Goal: Use online tool/utility: Use online tool/utility

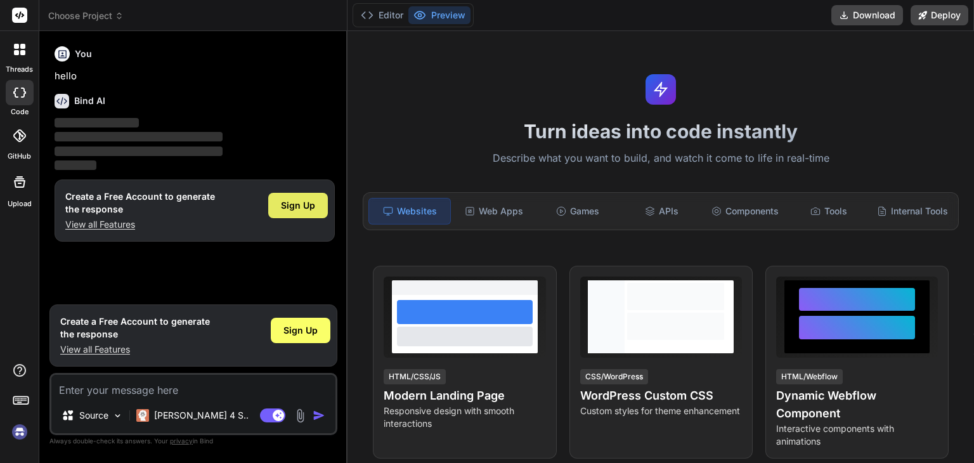
click at [299, 206] on span "Sign Up" at bounding box center [298, 205] width 34 height 13
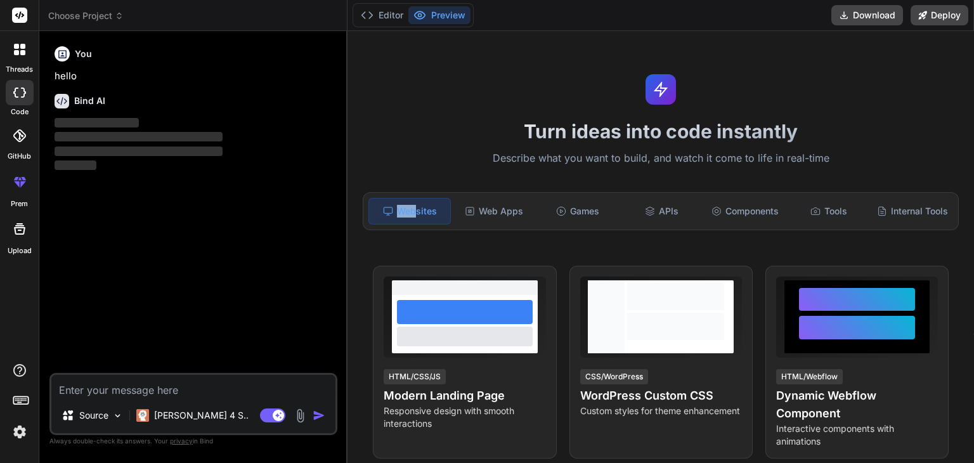
drag, startPoint x: 348, startPoint y: 211, endPoint x: 415, endPoint y: 217, distance: 66.9
click at [415, 217] on div "Turn ideas into code instantly Describe what you want to build, and watch it co…" at bounding box center [661, 247] width 627 height 432
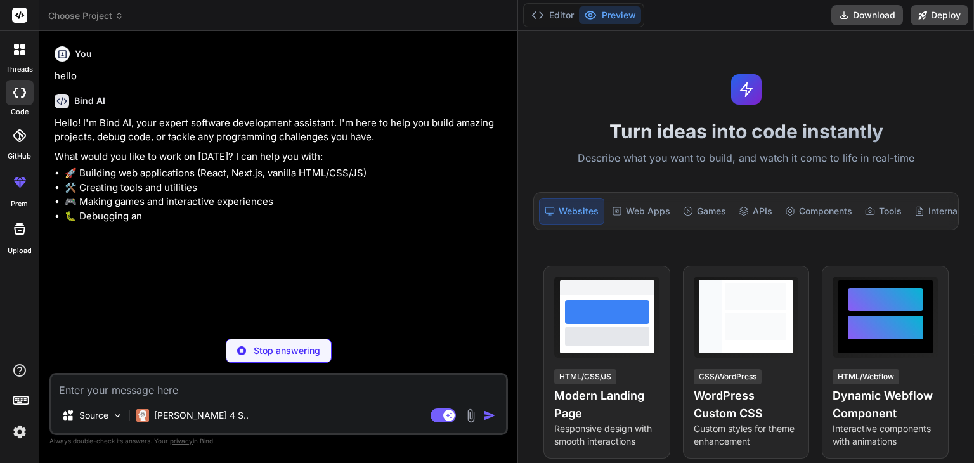
drag, startPoint x: 347, startPoint y: 190, endPoint x: 499, endPoint y: 183, distance: 152.4
click at [499, 183] on div "Bind AI Web Search Created with Pixso. Code Generator You hello Bind AI Hello! …" at bounding box center [278, 247] width 479 height 432
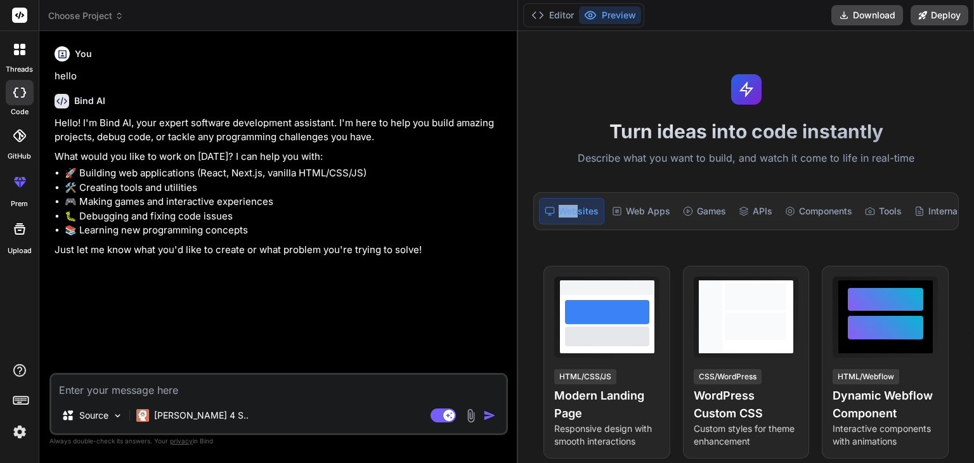
type textarea "x"
click at [205, 392] on textarea at bounding box center [278, 386] width 455 height 23
type textarea "t"
type textarea "x"
type textarea "to"
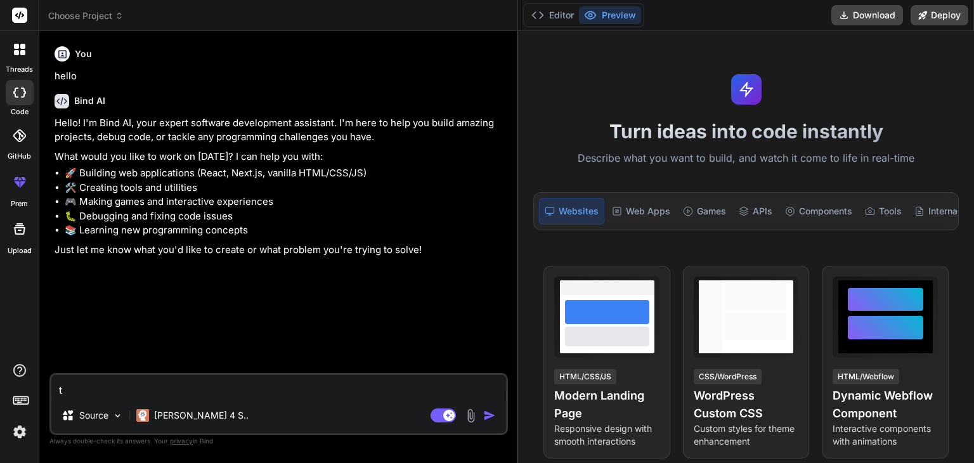
type textarea "x"
type textarea "too"
type textarea "x"
type textarea "tool"
type textarea "x"
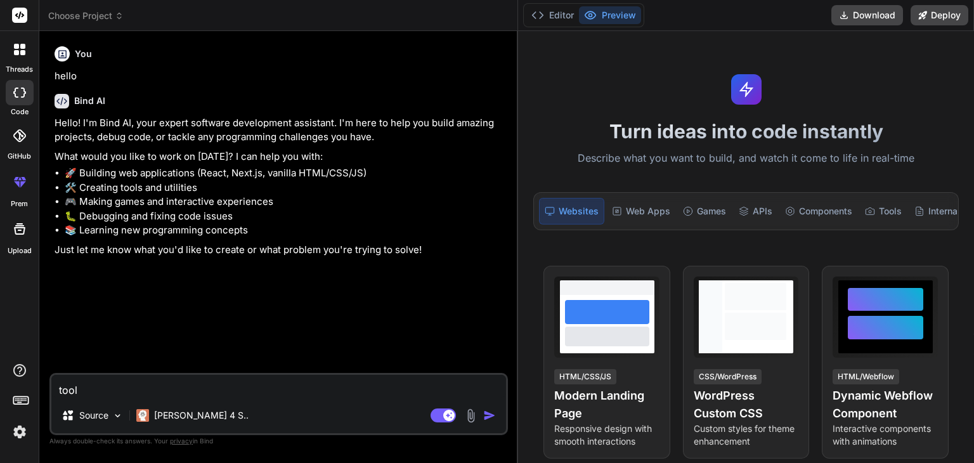
type textarea "tools"
type textarea "x"
type textarea "tools"
type textarea "x"
type textarea "tools -"
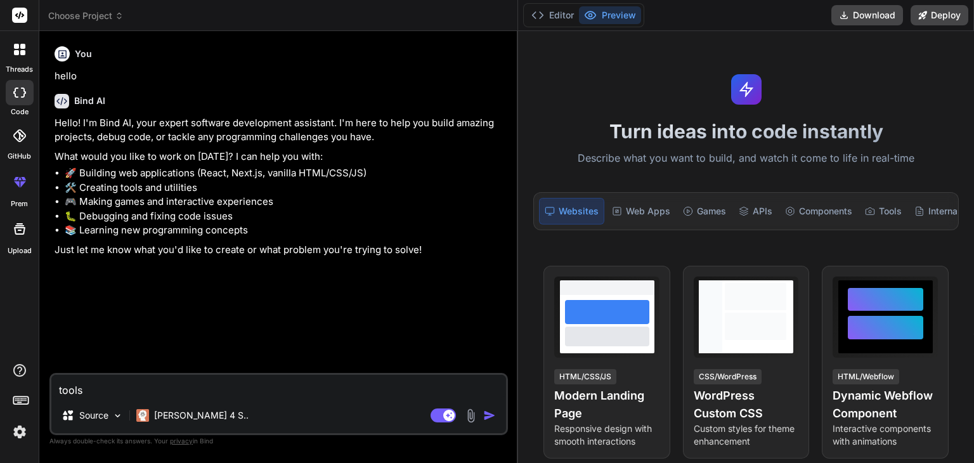
type textarea "x"
type textarea "tools ->"
type textarea "x"
type textarea "tools ->"
type textarea "x"
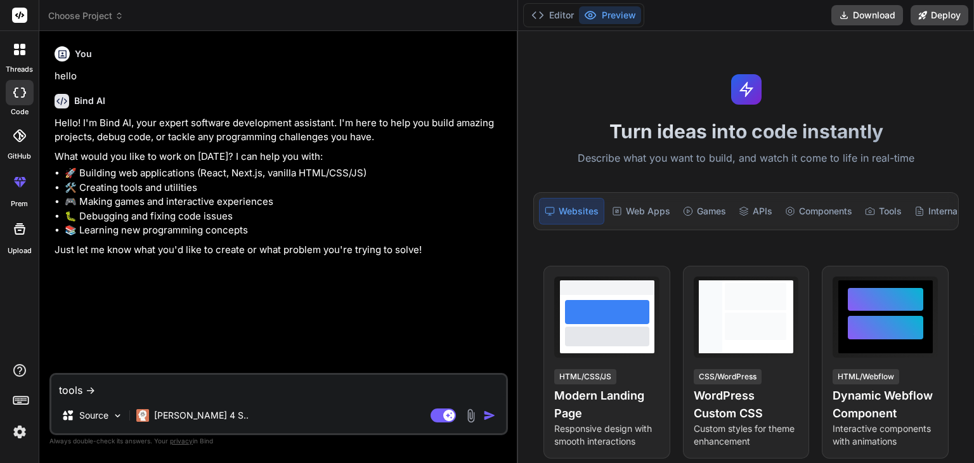
type textarea "tools -> p"
type textarea "x"
type textarea "tools -> po"
type textarea "x"
type textarea "tools -> pot"
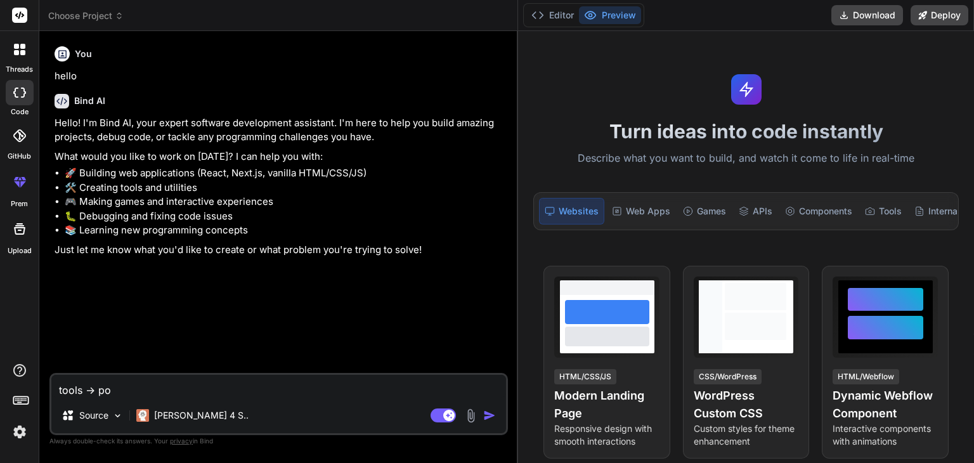
type textarea "x"
type textarea "tools -> po"
type textarea "x"
type textarea "tools -> por"
type textarea "x"
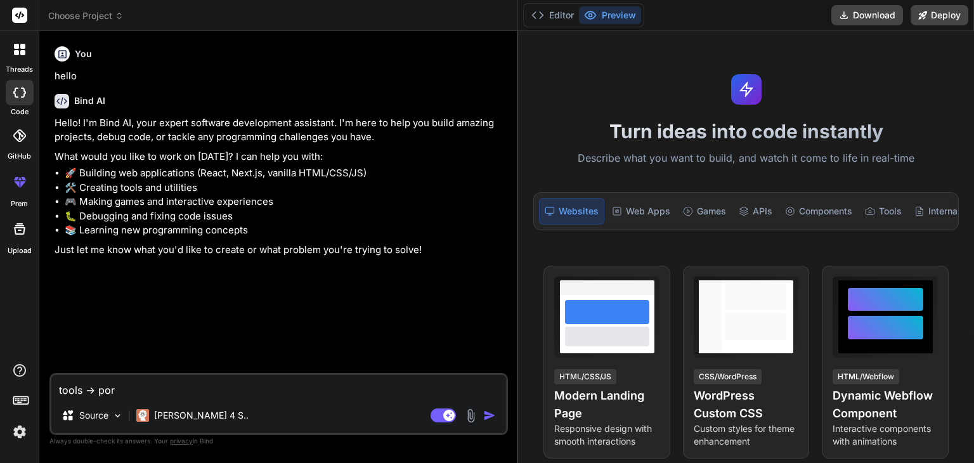
type textarea "tools -> port"
type textarea "x"
type textarea "tools -> porti"
type textarea "x"
type textarea "tools -> [PERSON_NAME]"
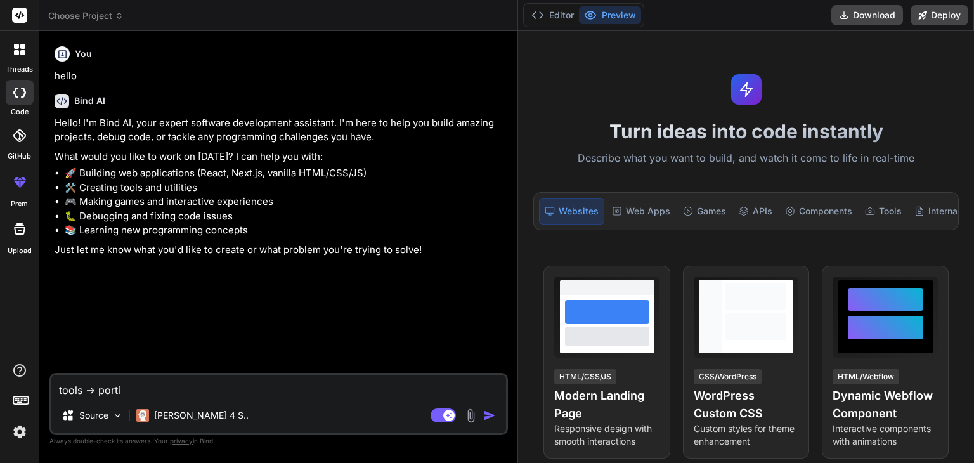
type textarea "x"
type textarea "tools -> [PERSON_NAME]"
type textarea "x"
type textarea "tools -> [PERSON_NAME] a"
type textarea "x"
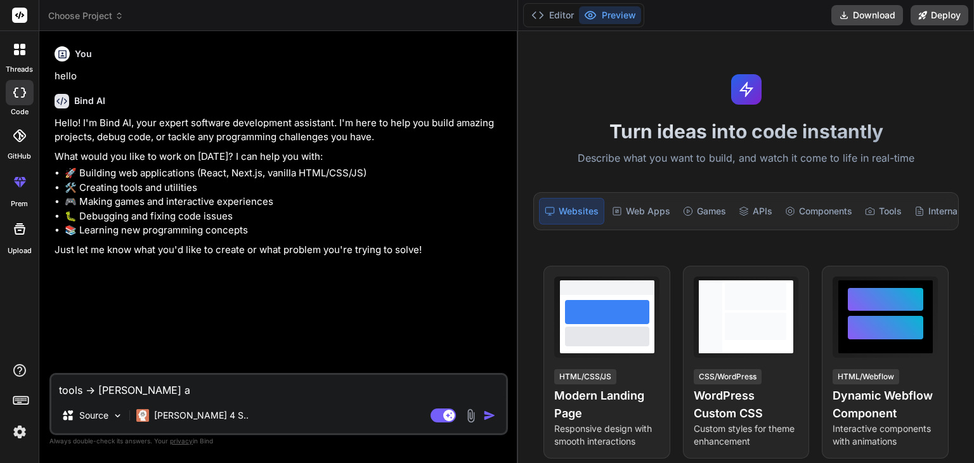
type textarea "tools -> [PERSON_NAME] ai"
type textarea "x"
type textarea "tools -> [PERSON_NAME] ai,"
type textarea "x"
type textarea "tools -> [PERSON_NAME] ai,"
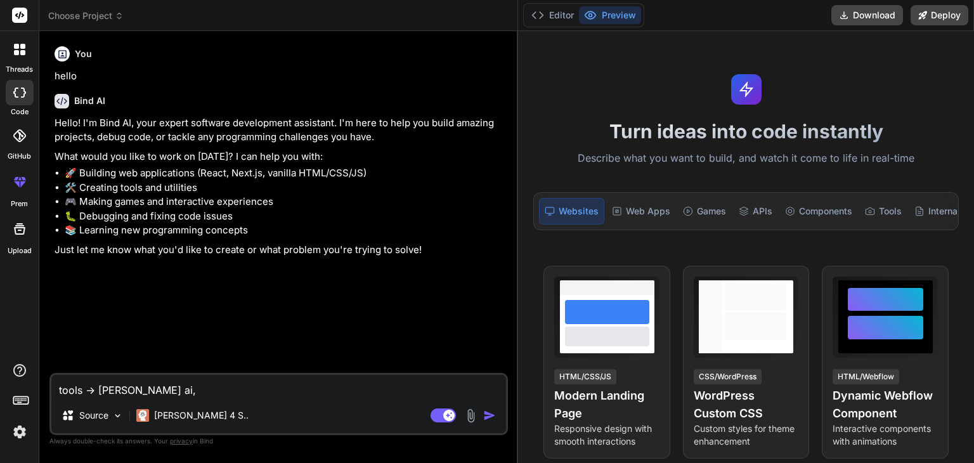
type textarea "x"
type textarea "tools -> [PERSON_NAME] ai, n"
type textarea "x"
type textarea "tools -> [PERSON_NAME] ai, no"
type textarea "x"
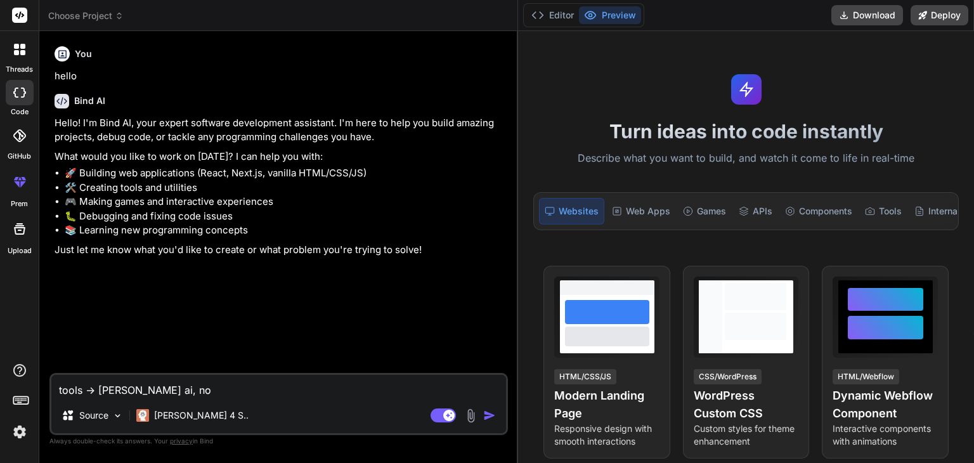
type textarea "tools -> [PERSON_NAME] ai, nor"
type textarea "x"
type textarea "tools -> [PERSON_NAME] ai, [PERSON_NAME]"
type textarea "x"
type textarea "tools -> [PERSON_NAME] ai, [PERSON_NAME]"
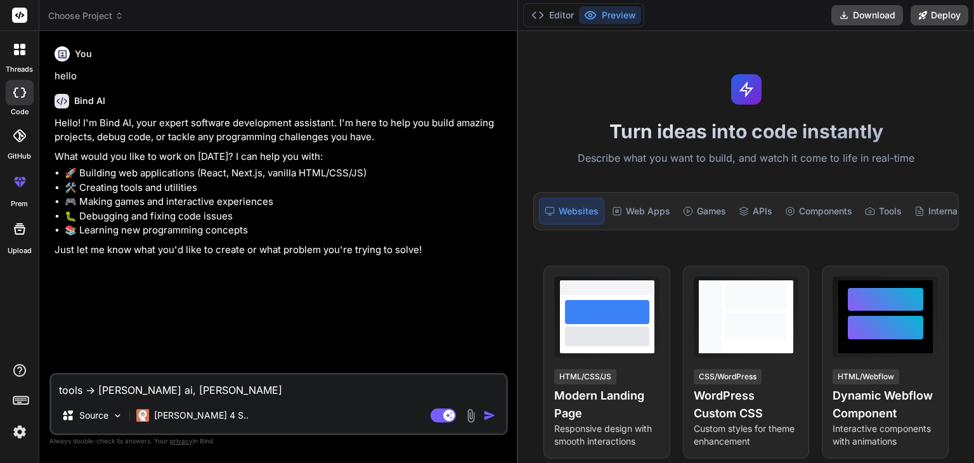
type textarea "x"
type textarea "tools -> [PERSON_NAME] ai, normal"
type textarea "x"
type textarea "tools -> [PERSON_NAME] ai, normal"
type textarea "x"
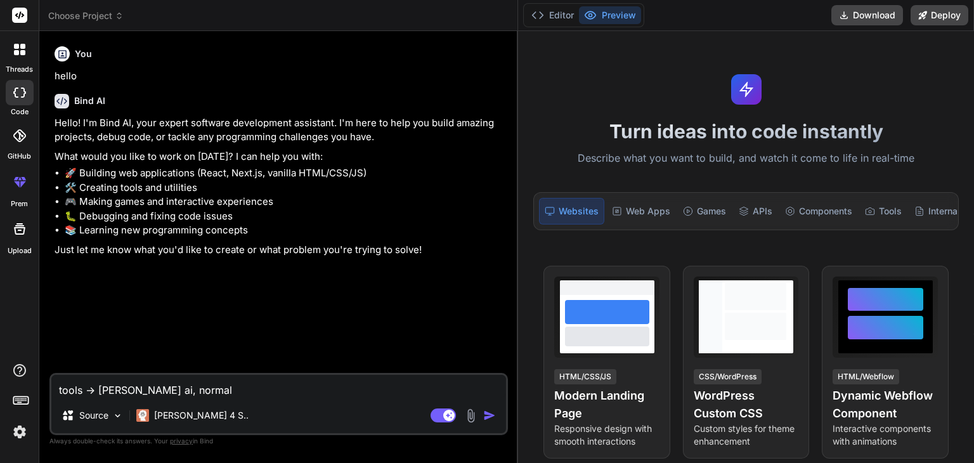
type textarea "tools -> [PERSON_NAME] ai, normal c"
type textarea "x"
type textarea "tools -> [PERSON_NAME] ai, normal cs"
type textarea "x"
type textarea "tools -> [PERSON_NAME] ai, normal css"
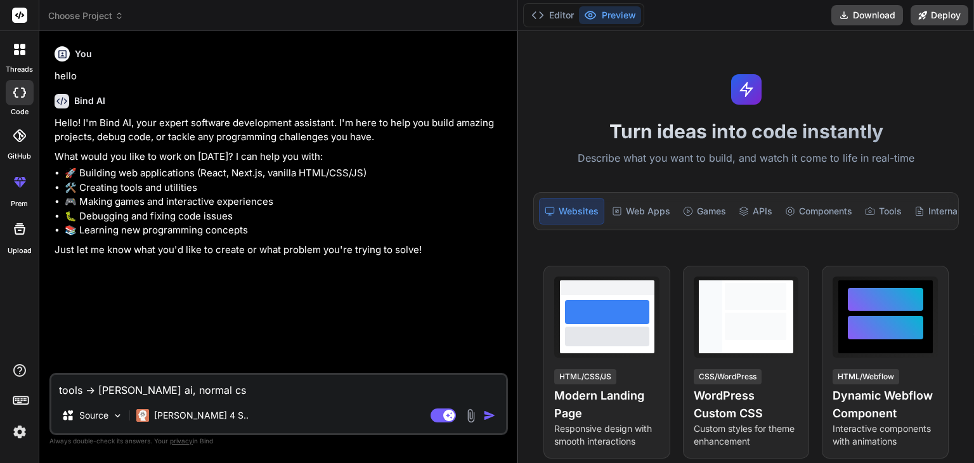
type textarea "x"
type textarea "tools -> [PERSON_NAME] ai, normal css,"
type textarea "x"
type textarea "tools -> [PERSON_NAME] ai, normal css,"
type textarea "x"
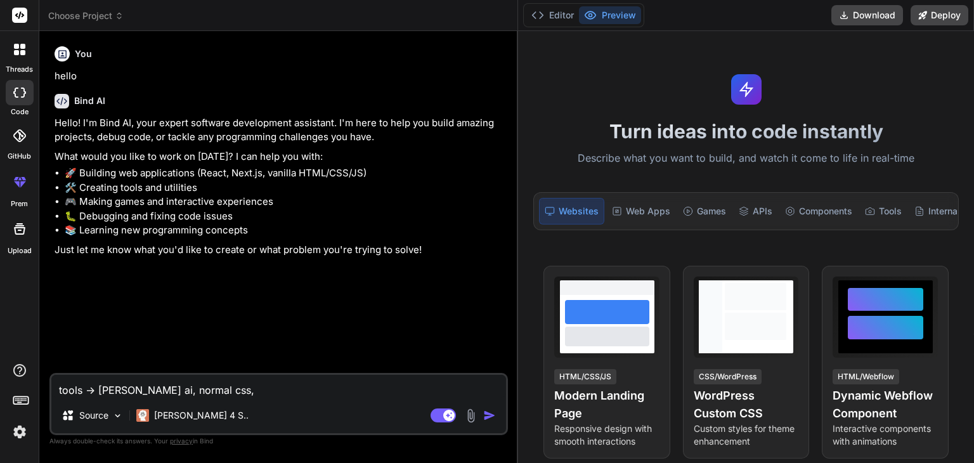
type textarea "tools -> [PERSON_NAME] ai, normal css, r"
type textarea "x"
type textarea "tools -> [PERSON_NAME] ai, normal css, re"
type textarea "x"
type textarea "tools -> [PERSON_NAME] ai, normal css, rea"
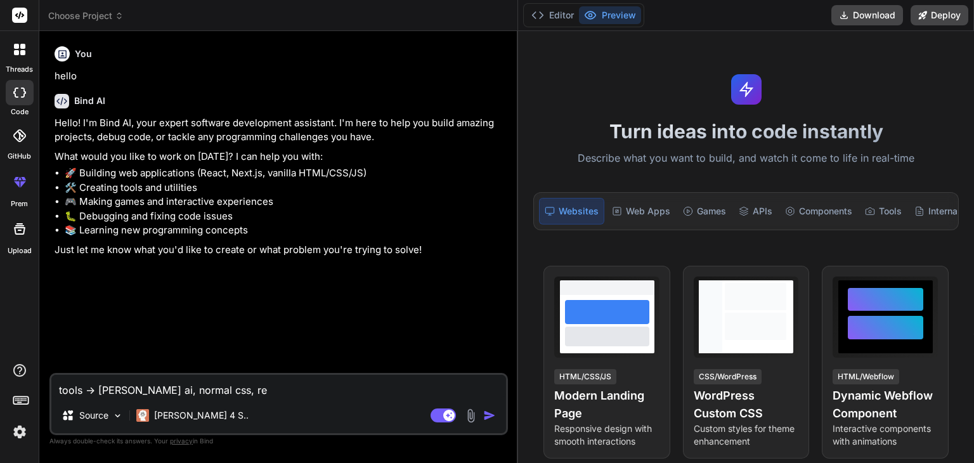
type textarea "x"
type textarea "tools -> [PERSON_NAME] ai, normal css, reac"
type textarea "x"
type textarea "tools -> [PERSON_NAME] ai, normal css, react"
type textarea "x"
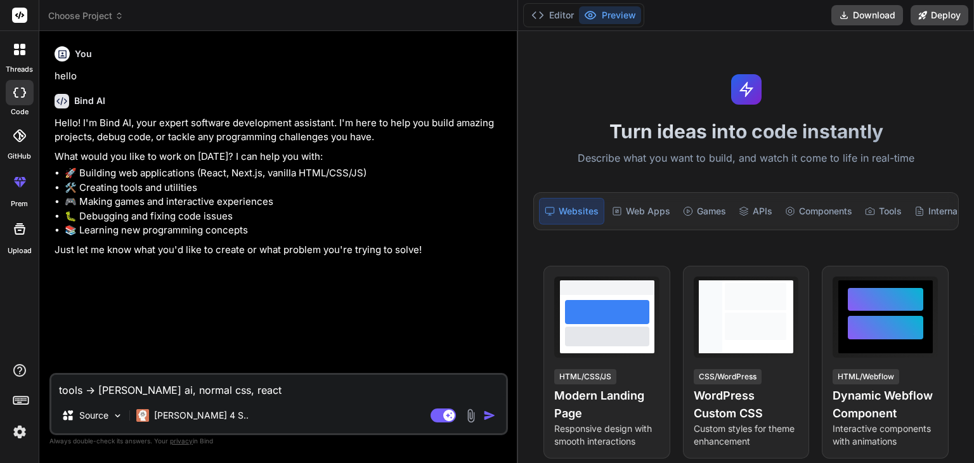
type textarea "tools -> [PERSON_NAME] ai, normal css, react"
type textarea "x"
type textarea "tools -> [PERSON_NAME] ai, normal css, react j"
type textarea "x"
type textarea "tools -> [PERSON_NAME] ai, normal css, react js"
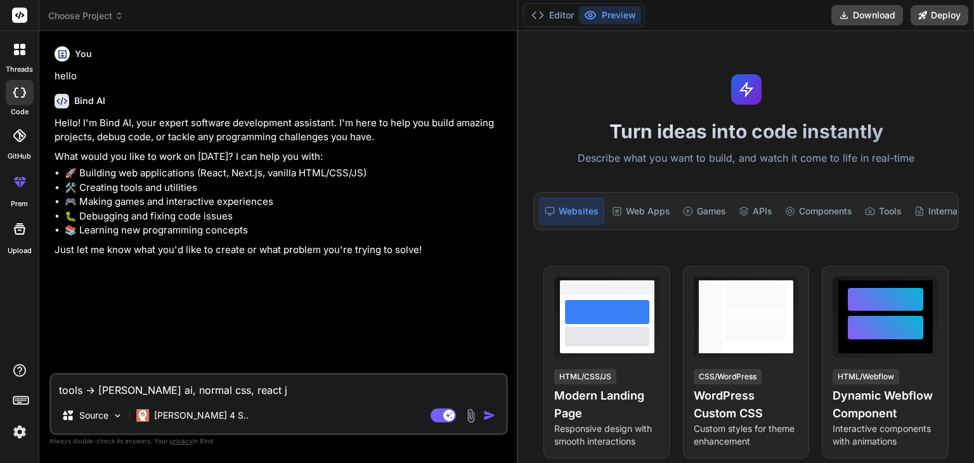
type textarea "x"
type textarea "tools -> [PERSON_NAME] ai, normal css, react js"
type textarea "x"
type textarea "tools -> [PERSON_NAME] ai, normal css, react js a"
type textarea "x"
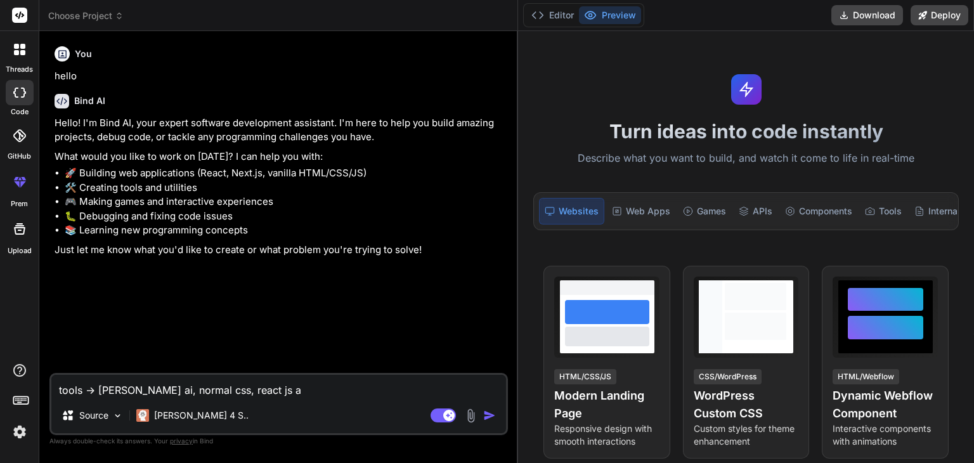
type textarea "tools -> [PERSON_NAME] ai, normal css, react js an"
type textarea "x"
type textarea "tools -> [PERSON_NAME] ai, normal css, react js and"
type textarea "x"
type textarea "tools -> [PERSON_NAME] ai, normal css, react js and"
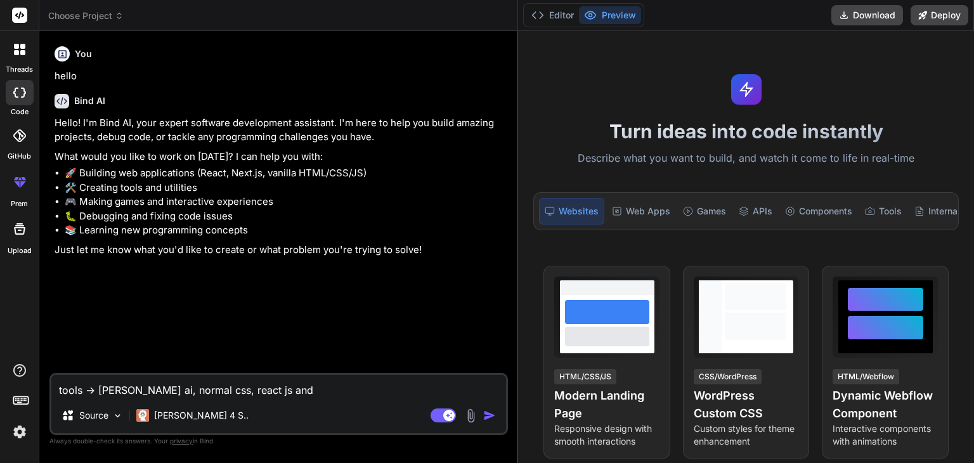
type textarea "x"
type textarea "tools -> [PERSON_NAME] ai, normal css, react js and p"
type textarea "x"
type textarea "tools -> [PERSON_NAME] ai, normal css, react js and py"
type textarea "x"
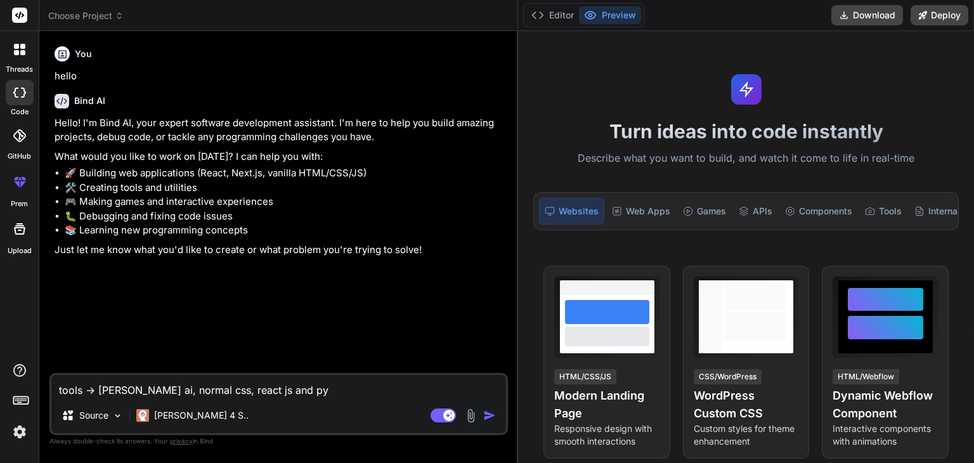
type textarea "tools -> [PERSON_NAME] ai, normal css, react js and pyt"
type textarea "x"
type textarea "tools -> [PERSON_NAME] ai, normal css, react js and pyth"
type textarea "x"
type textarea "tools -> [PERSON_NAME] ai, normal css, react js and pytho"
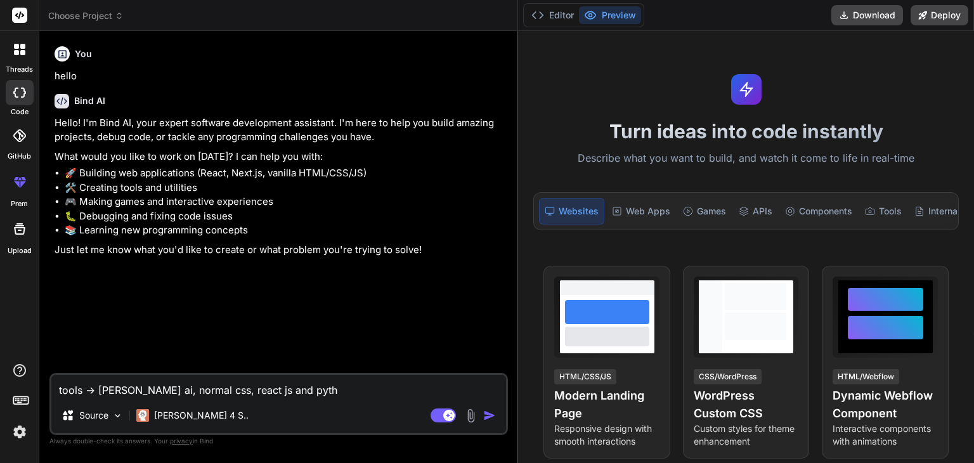
type textarea "x"
type textarea "tools -> [PERSON_NAME] ai, normal css, react js and python"
type textarea "x"
type textarea "tools -> [PERSON_NAME] ai, normal css, react js and python"
type textarea "x"
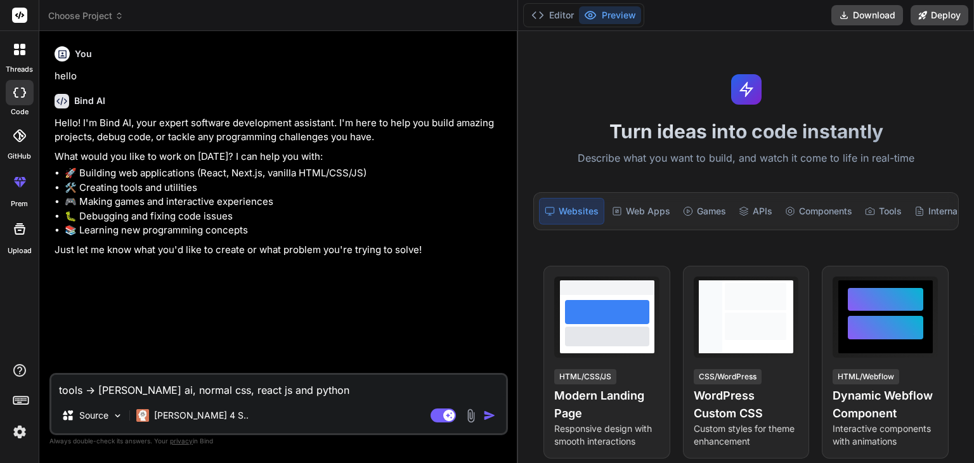
type textarea "tools -> [PERSON_NAME] ai, normal css, react js and python a"
type textarea "x"
type textarea "tools -> [PERSON_NAME] ai, normal css, react js and python as"
type textarea "x"
type textarea "tools -> [PERSON_NAME] ai, normal css, react js and python as"
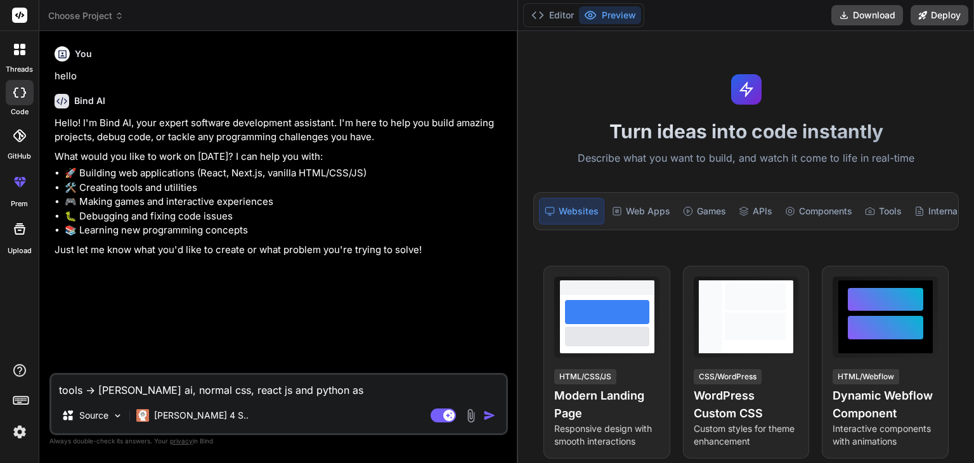
type textarea "x"
type textarea "tools -> [PERSON_NAME] ai, normal css, react js and python as b"
type textarea "x"
type textarea "tools -> [PERSON_NAME] ai, normal css, react js and python as ba"
type textarea "x"
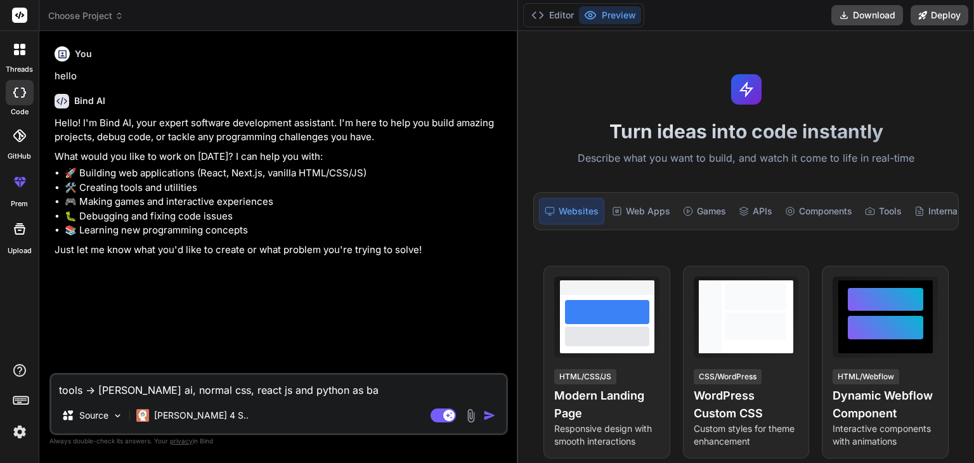
type textarea "tools -> [PERSON_NAME] ai, normal css, react js and python as bac"
type textarea "x"
type textarea "tools -> [PERSON_NAME] ai, normal css, react js and python as back"
type textarea "x"
type textarea "tools -> [PERSON_NAME] ai, normal css, react js and python as [PERSON_NAME]"
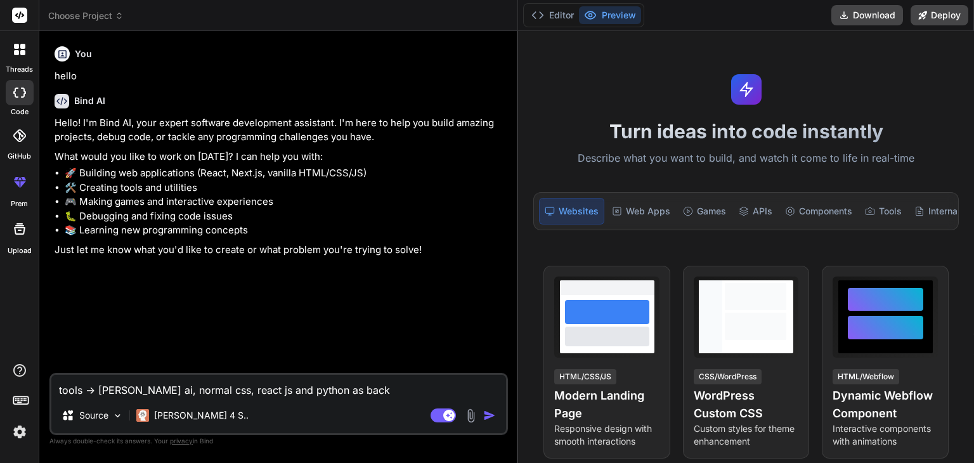
type textarea "x"
type textarea "tools -> [PERSON_NAME] ai, normal css, react js and python as [PERSON_NAME]"
type textarea "x"
type textarea "tools -> [PERSON_NAME] ai, normal css, react js and python as backend"
type textarea "x"
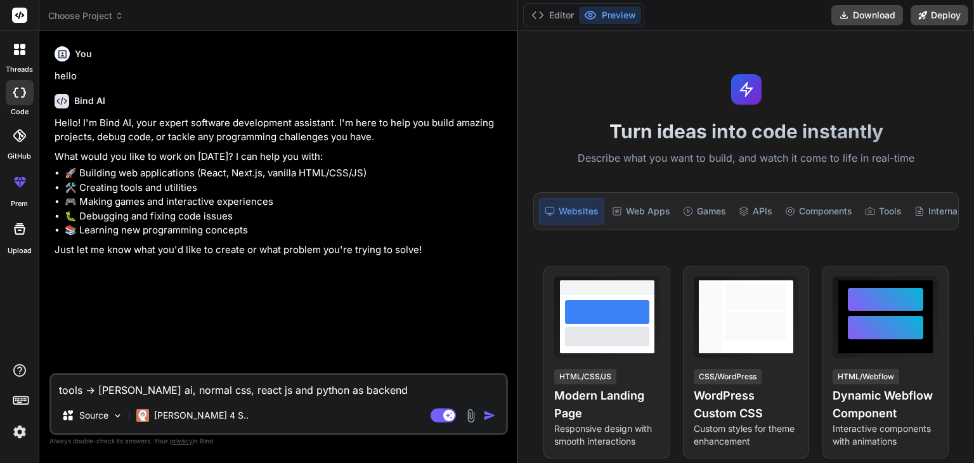
type textarea "tools -> [PERSON_NAME] ai, normal css, react js and python as backend"
type textarea "x"
type textarea "tools -> [PERSON_NAME] ai, normal css, react js and python as backend ,"
type textarea "x"
type textarea "tools -> [PERSON_NAME] ai, normal css, react js and python as backend ,"
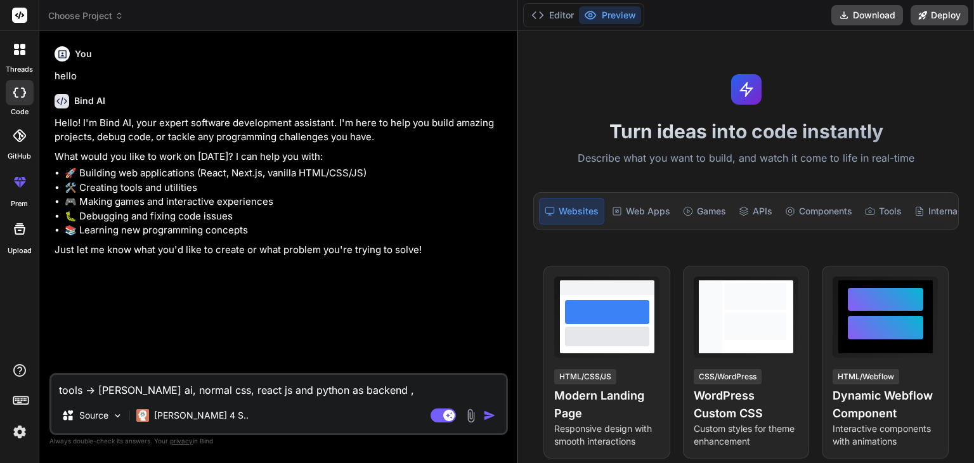
type textarea "x"
type textarea "tools -> [PERSON_NAME] ai, normal css, react js and python as backend , a"
type textarea "x"
type textarea "tools -> [PERSON_NAME] ai, normal css, react js and python as backend , an"
type textarea "x"
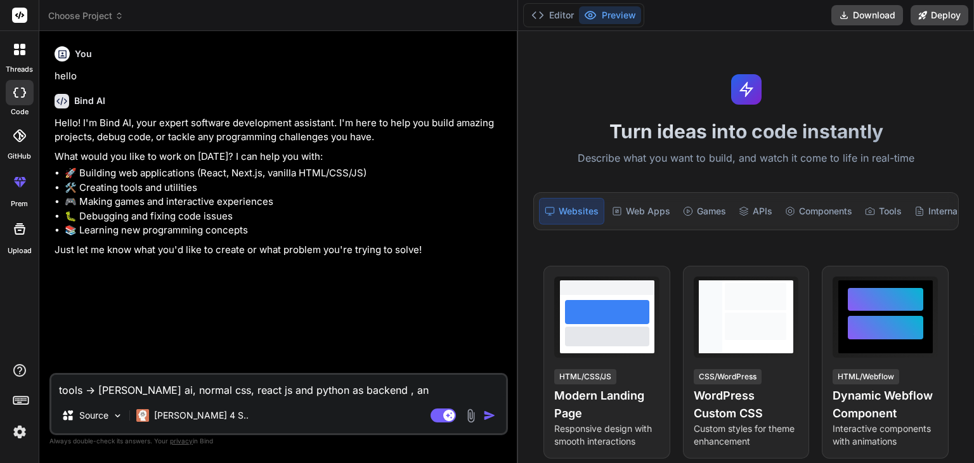
type textarea "tools -> [PERSON_NAME] ai, normal css, react js and python as backend , and"
type textarea "x"
type textarea "tools -> [PERSON_NAME] ai, normal css, react js and python as backend , and"
type textarea "x"
type textarea "tools -> [PERSON_NAME] ai, normal css, react js and python as backend , and u"
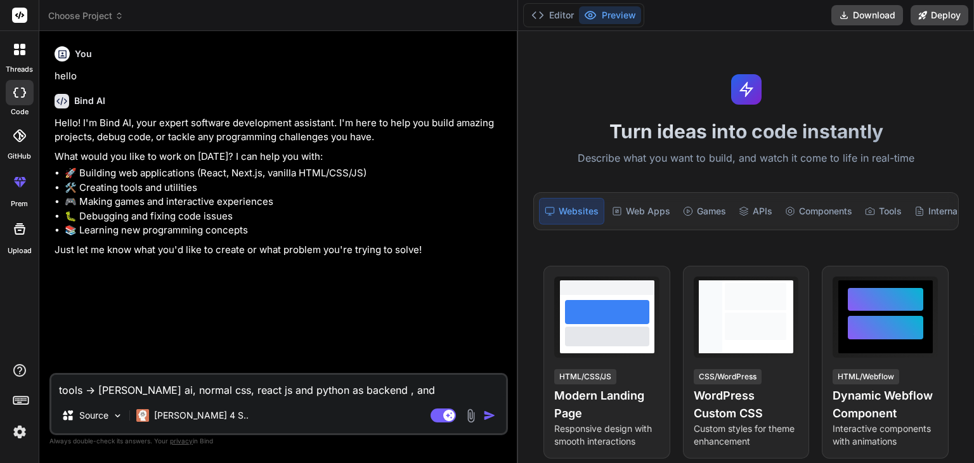
type textarea "x"
type textarea "tools -> [PERSON_NAME] ai, normal css, react js and python as backend , and us"
type textarea "x"
type textarea "tools -> [PERSON_NAME] ai, normal css, react js and python as backend , and use"
type textarea "x"
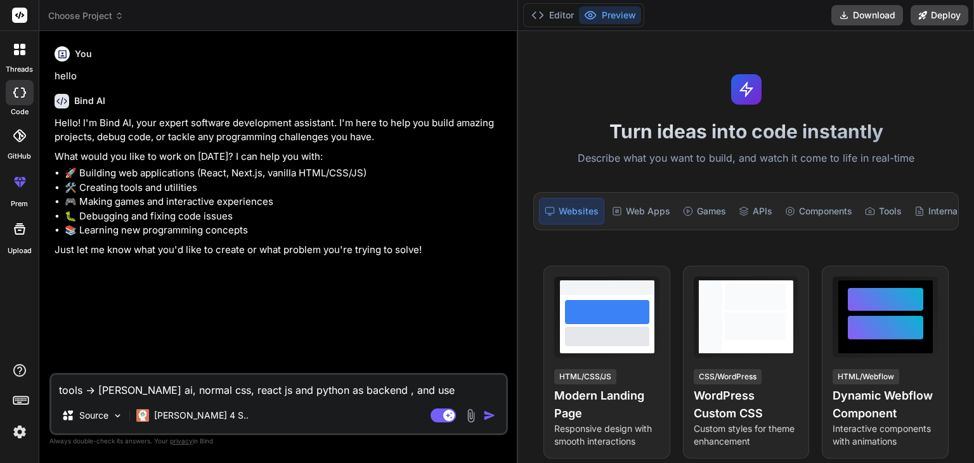
type textarea "tools -> [PERSON_NAME] ai, normal css, react js and python as backend , and use"
type textarea "x"
type textarea "tools -> [PERSON_NAME] ai, normal css, react js and python as backend , and use…"
type textarea "x"
type textarea "tools -> [PERSON_NAME] ai, normal css, react js and python as backend , and use…"
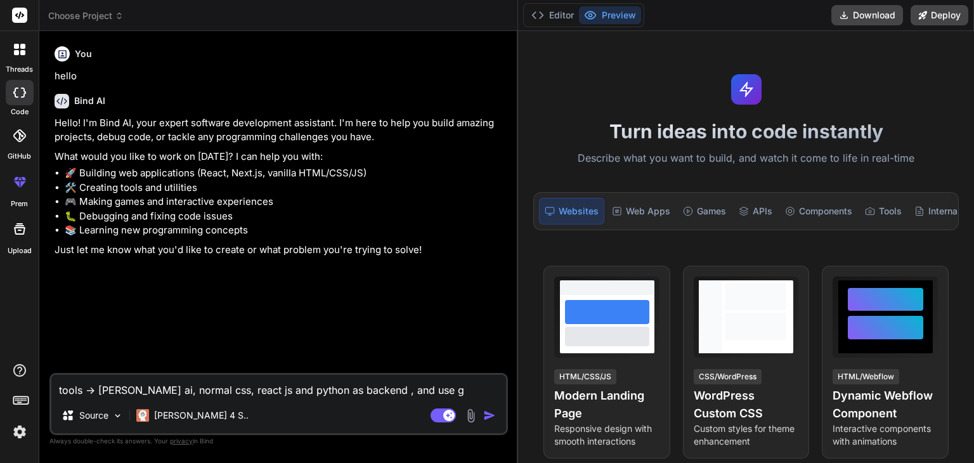
type textarea "x"
type textarea "tools -> [PERSON_NAME] ai, normal css, react js and python as backend , and use…"
type textarea "x"
type textarea "tools -> [PERSON_NAME] ai, normal css, react js and python as backend , and use…"
type textarea "x"
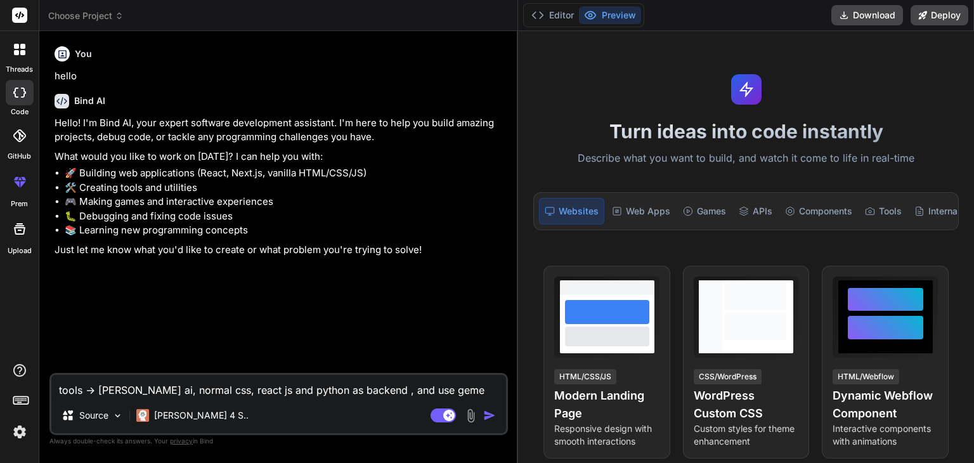
type textarea "tools -> [PERSON_NAME] ai, normal css, react js and python as backend , and use…"
type textarea "x"
type textarea "tools -> [PERSON_NAME] ai, normal css, react js and python as backend , and use…"
type textarea "x"
type textarea "tools -> [PERSON_NAME] ai, normal css, react js and python as backend , and use…"
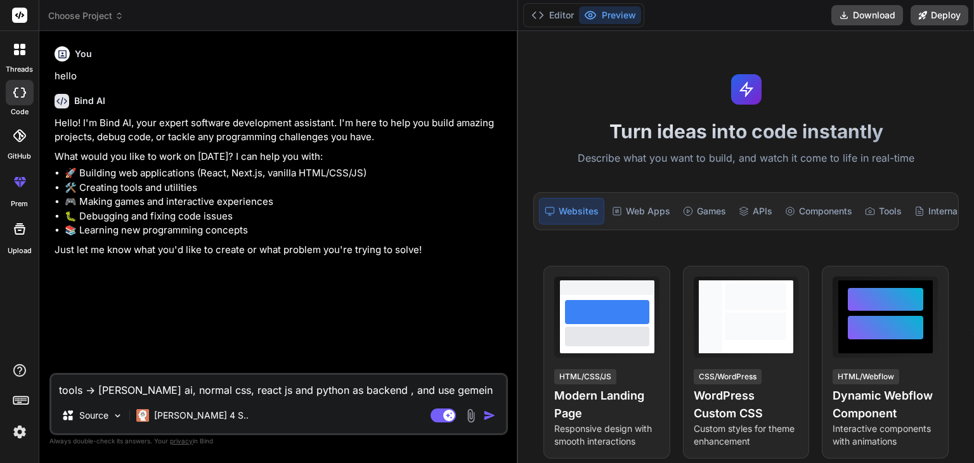
type textarea "x"
type textarea "tools -> [PERSON_NAME] ai, normal css, react js and python as backend , and use…"
type textarea "x"
type textarea "tools -> [PERSON_NAME] ai, normal css, react js and python as backend , and use…"
type textarea "x"
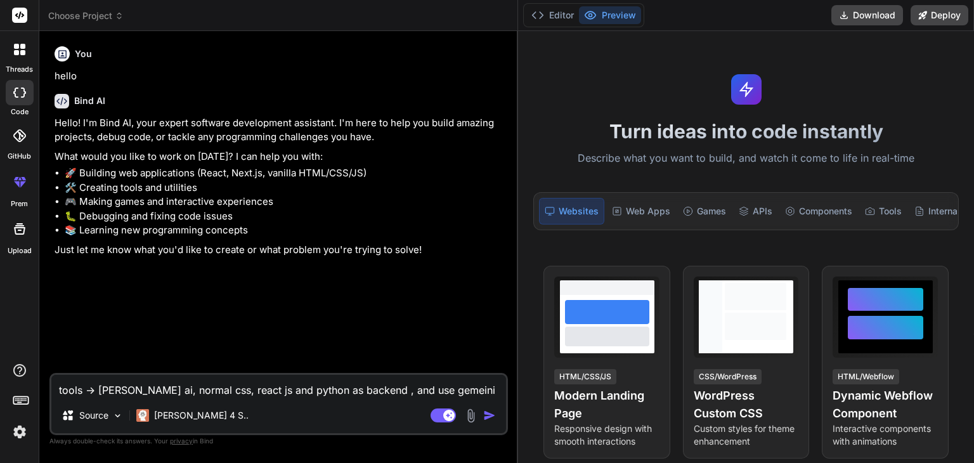
type textarea "tools -> [PERSON_NAME] ai, normal css, react js and python as backend , and use…"
type textarea "x"
type textarea "tools -> [PERSON_NAME] ai, normal css, react js and python as backend , and use…"
type textarea "x"
type textarea "tools -> [PERSON_NAME] ai, normal css, react js and python as backend , and use…"
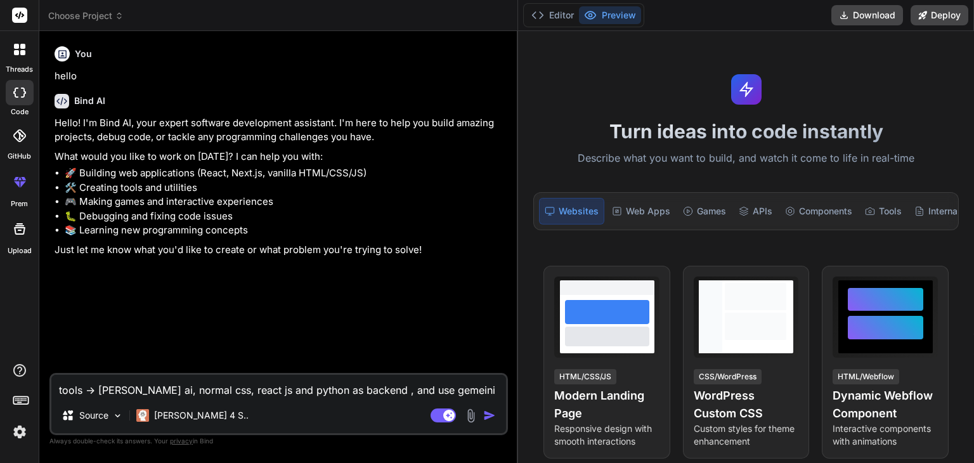
type textarea "x"
type textarea "tools -> [PERSON_NAME] ai, normal css, react js and python as backend , and use…"
type textarea "x"
type textarea "tools -> [PERSON_NAME] ai, normal css, react js and python as backend , and use…"
type textarea "x"
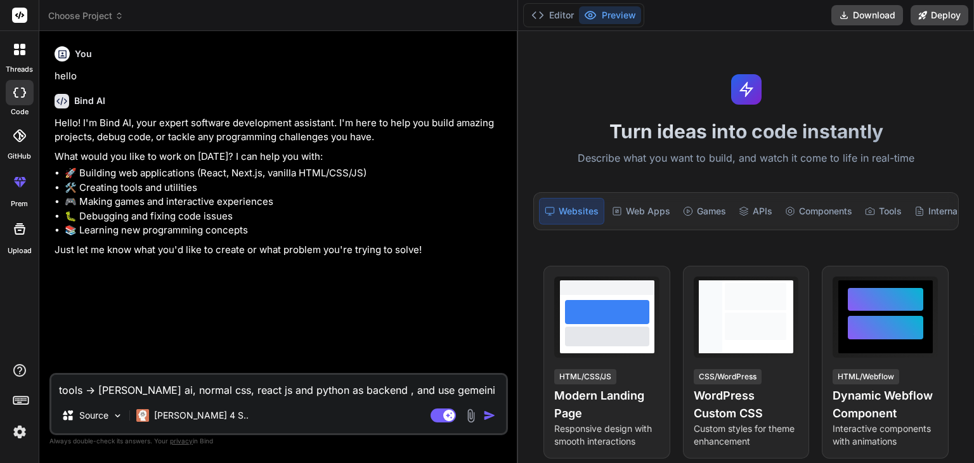
type textarea "tools -> [PERSON_NAME] ai, normal css, react js and python as backend , and use…"
type textarea "x"
type textarea "tools -> [PERSON_NAME] ai, normal css, react js and python as backend , and use…"
type textarea "x"
type textarea "tools -> [PERSON_NAME] ai, normal css, react js and python as backend , and use…"
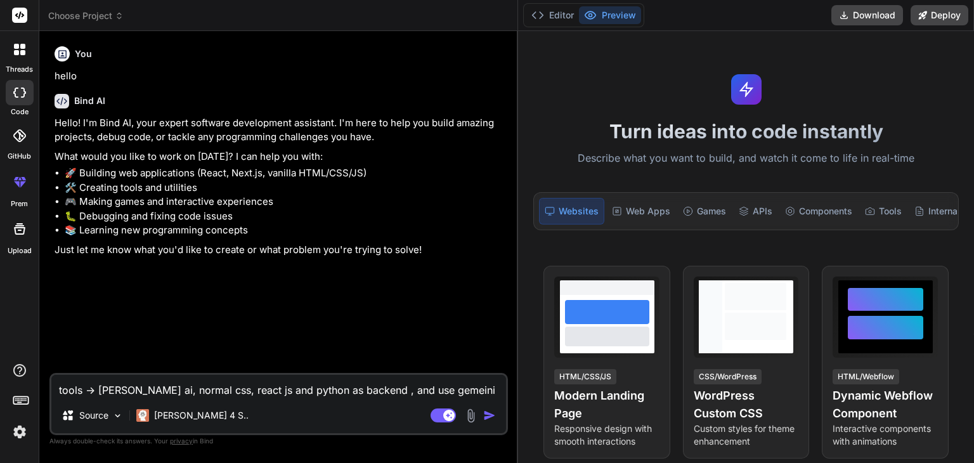
type textarea "x"
type textarea "tools -> [PERSON_NAME] ai, normal css, react js and python as backend , and use…"
type textarea "x"
type textarea "tools -> [PERSON_NAME] ai, normal css, react js and python as backend , and use…"
type textarea "x"
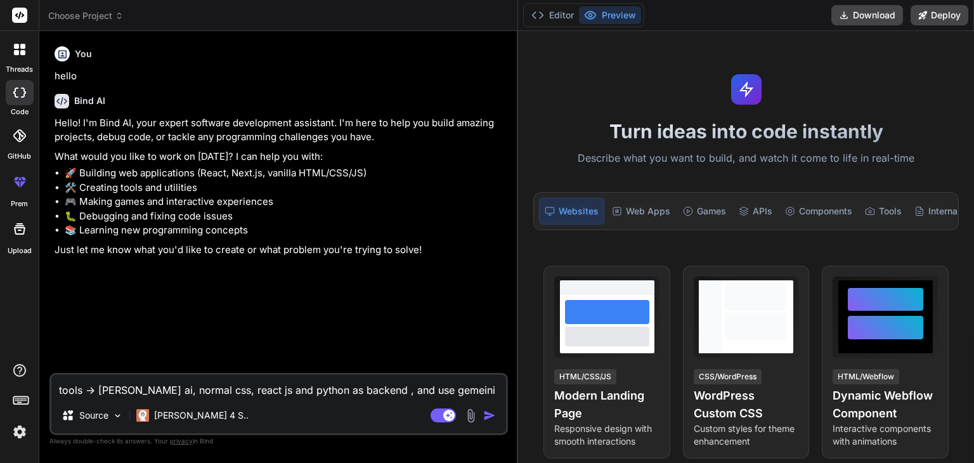
type textarea "tools -> [PERSON_NAME] ai, normal css, react js and python as backend , and use…"
type textarea "x"
type textarea "tools -> [PERSON_NAME] ai, normal css, react js and python as backend , and use…"
type textarea "x"
type textarea "tools -> [PERSON_NAME] ai, normal css, react js and python as backend , and use…"
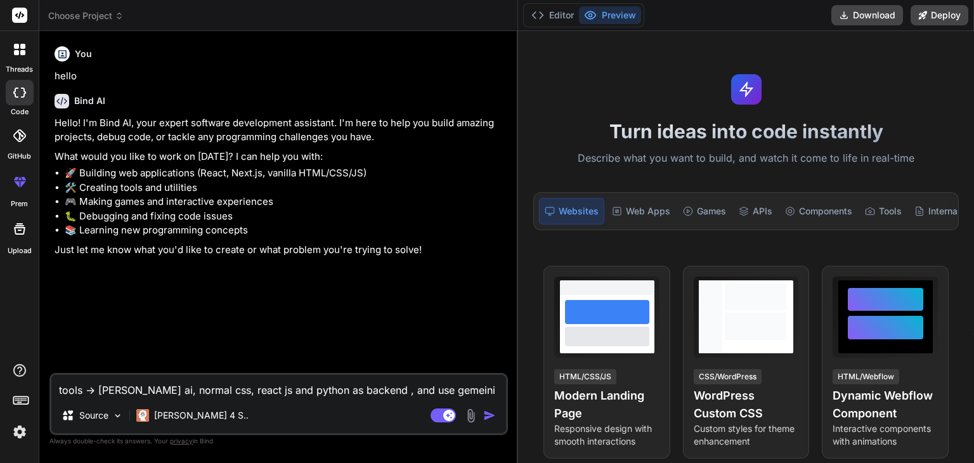
type textarea "x"
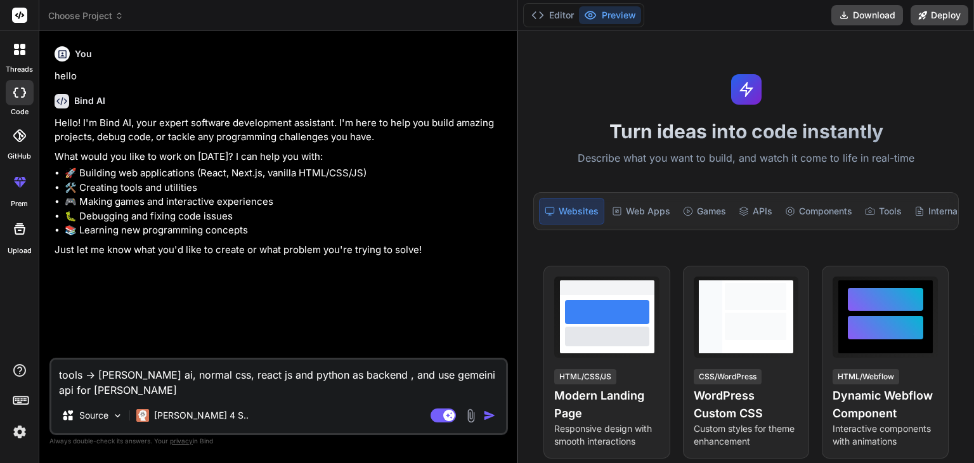
type textarea "tools -> [PERSON_NAME] ai, normal css, react js and python as backend , and use…"
type textarea "x"
type textarea "tools -> [PERSON_NAME] ai, normal css, react js and python as backend , and use…"
type textarea "x"
type textarea "tools -> [PERSON_NAME] ai, normal css, react js and python as backend , and use…"
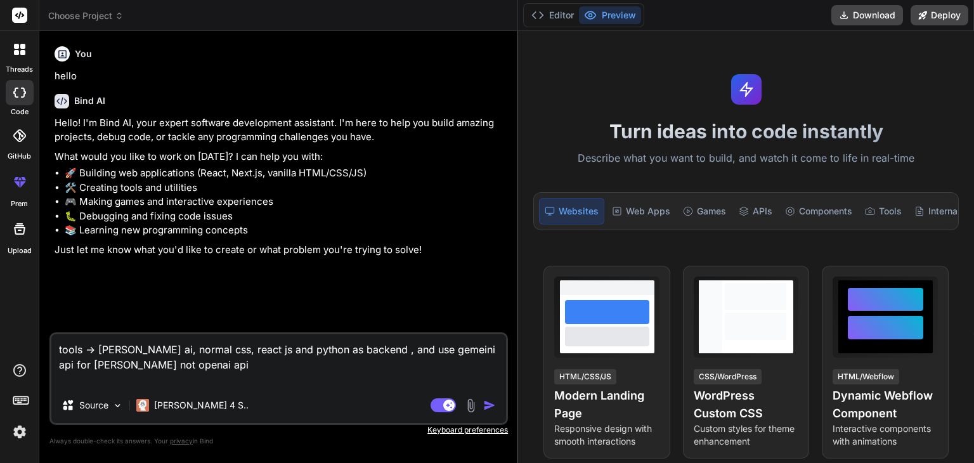
paste textarea "[URL]"
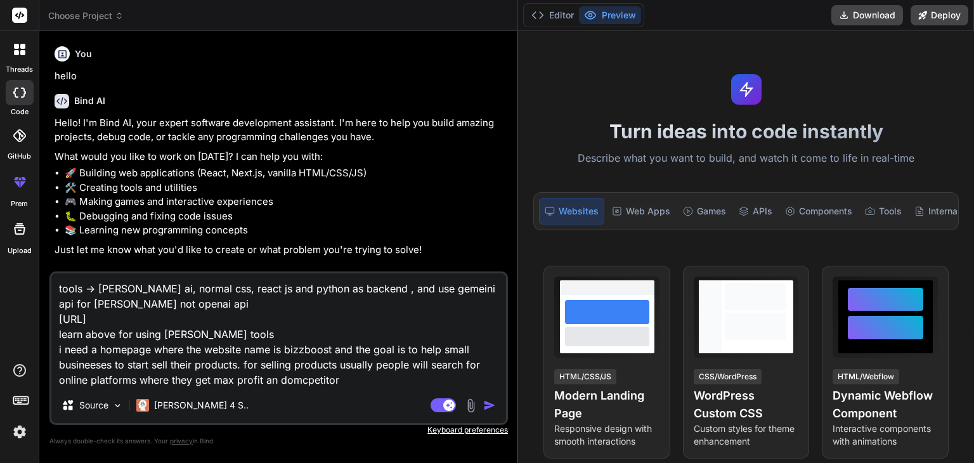
click at [286, 379] on textarea "tools -> [PERSON_NAME] ai, normal css, react js and python as backend , and use…" at bounding box center [278, 330] width 455 height 114
click at [354, 378] on textarea "tools -> [PERSON_NAME] ai, normal css, react js and python as backend , and use…" at bounding box center [278, 330] width 455 height 114
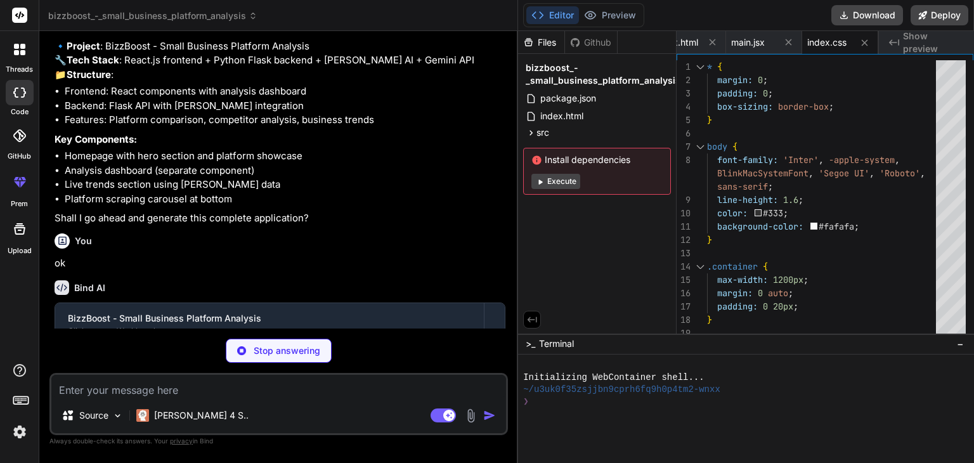
scroll to position [0, 190]
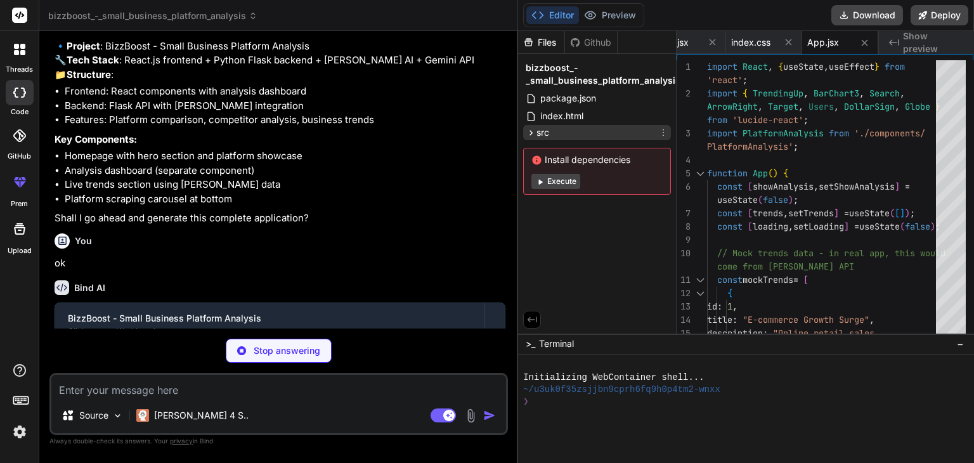
click at [531, 129] on icon at bounding box center [531, 133] width 11 height 11
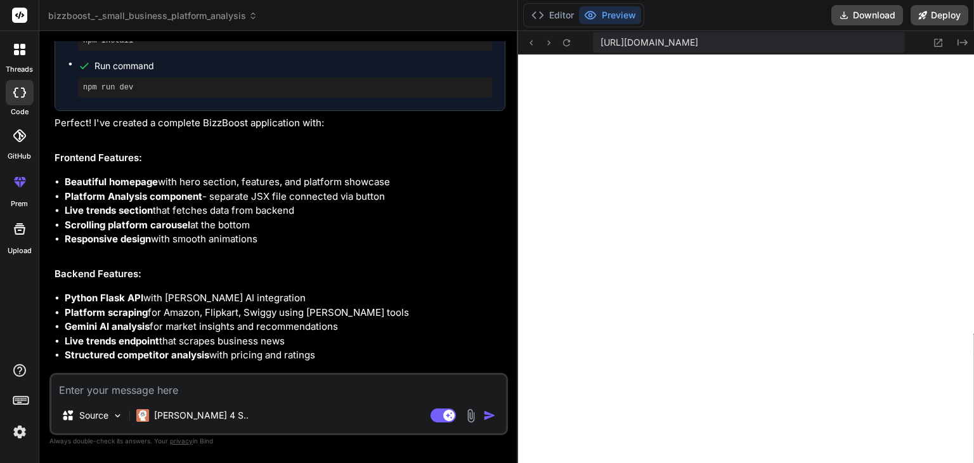
scroll to position [1261, 0]
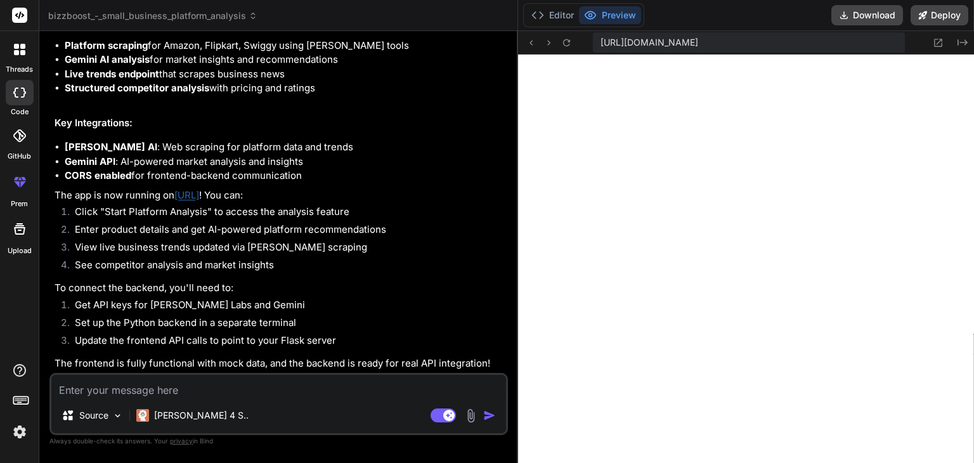
click at [326, 380] on textarea at bounding box center [278, 386] width 455 height 23
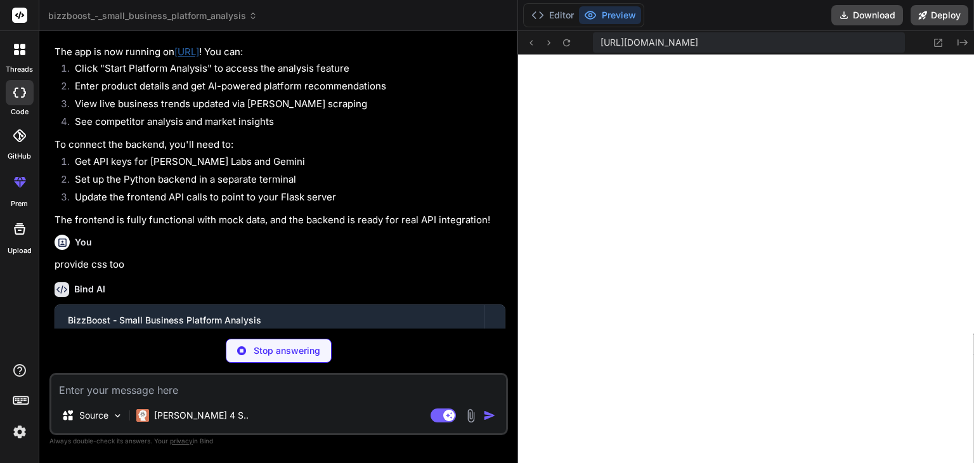
scroll to position [1462, 0]
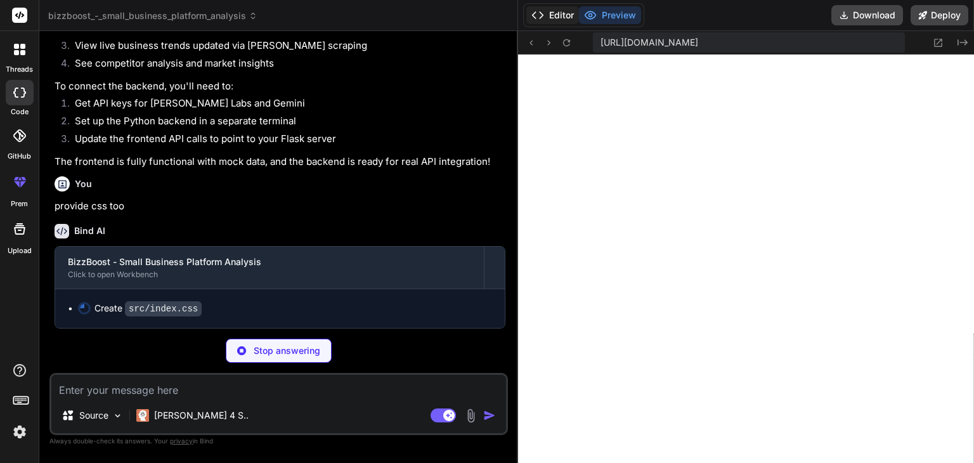
click at [558, 6] on button "Editor" at bounding box center [553, 15] width 53 height 18
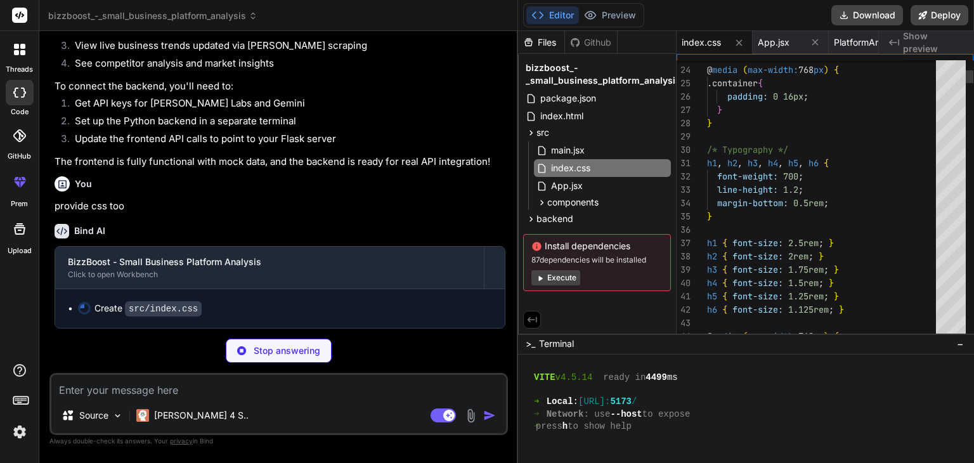
scroll to position [438, 0]
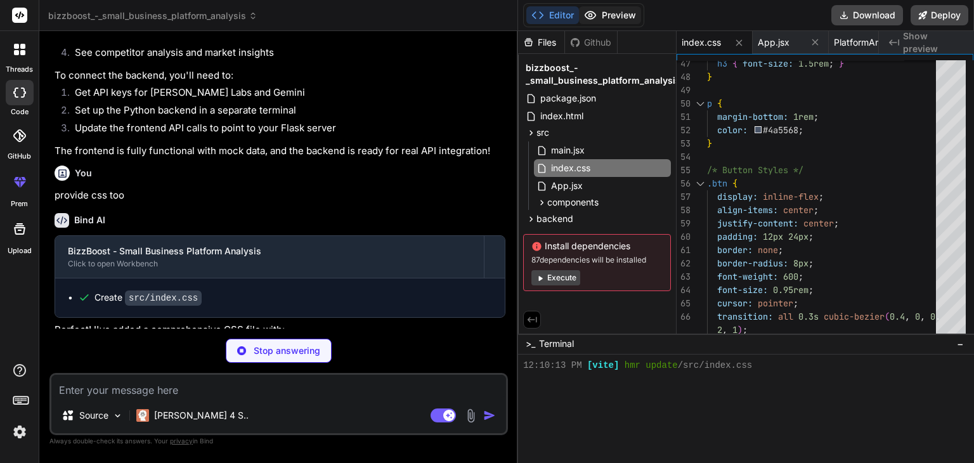
click at [618, 11] on button "Preview" at bounding box center [610, 15] width 62 height 18
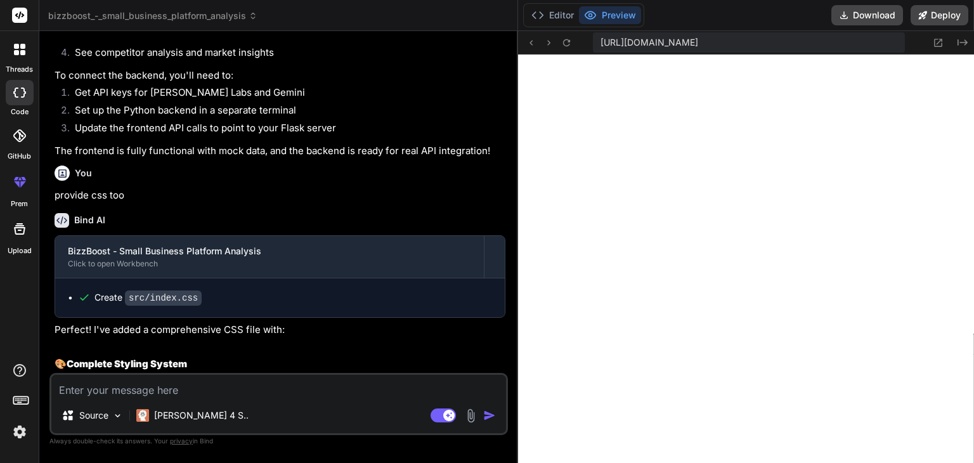
click at [355, 391] on textarea at bounding box center [278, 386] width 455 height 23
click at [556, 8] on button "Editor" at bounding box center [553, 15] width 53 height 18
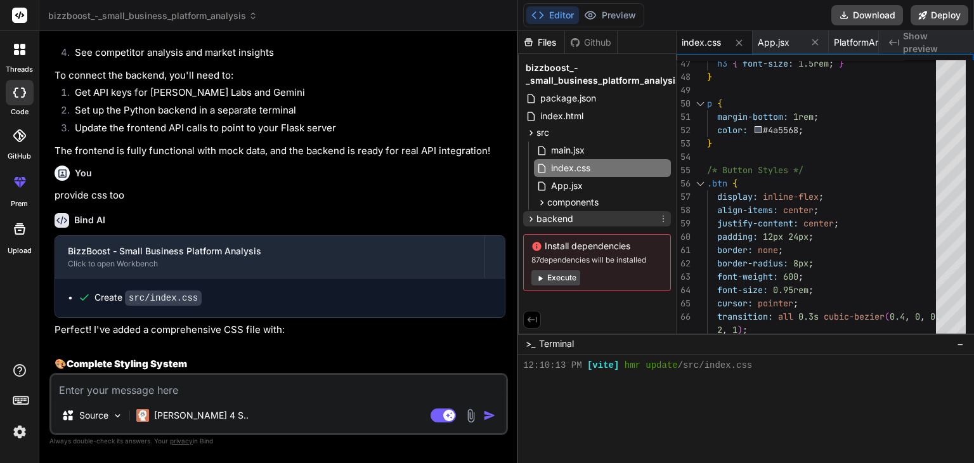
click at [555, 215] on span "backend" at bounding box center [555, 219] width 37 height 13
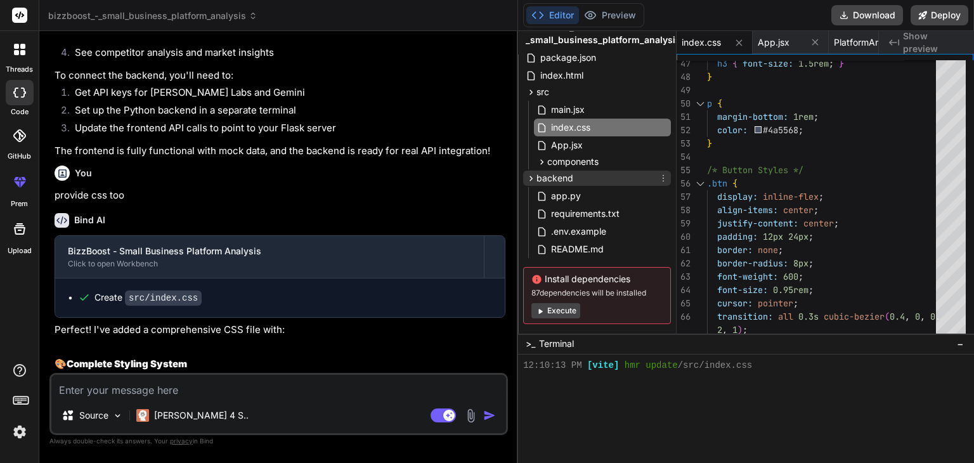
scroll to position [43, 0]
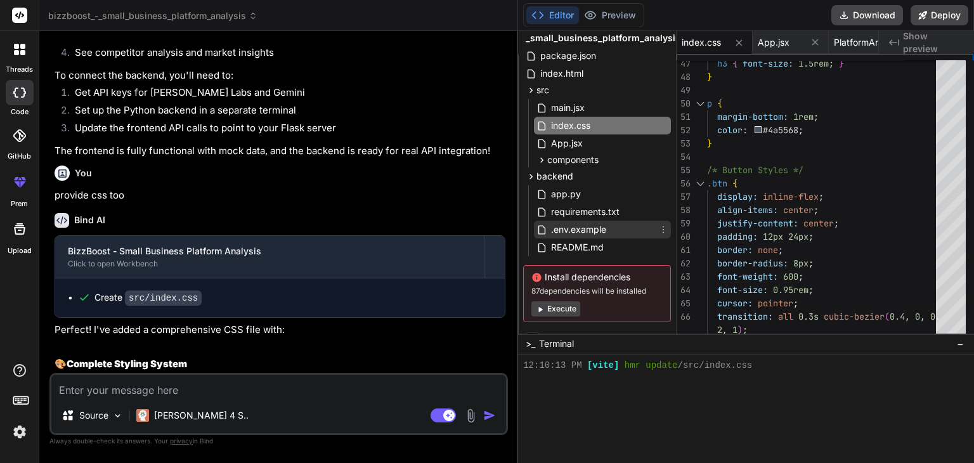
click at [558, 226] on span ".env.example" at bounding box center [579, 229] width 58 height 15
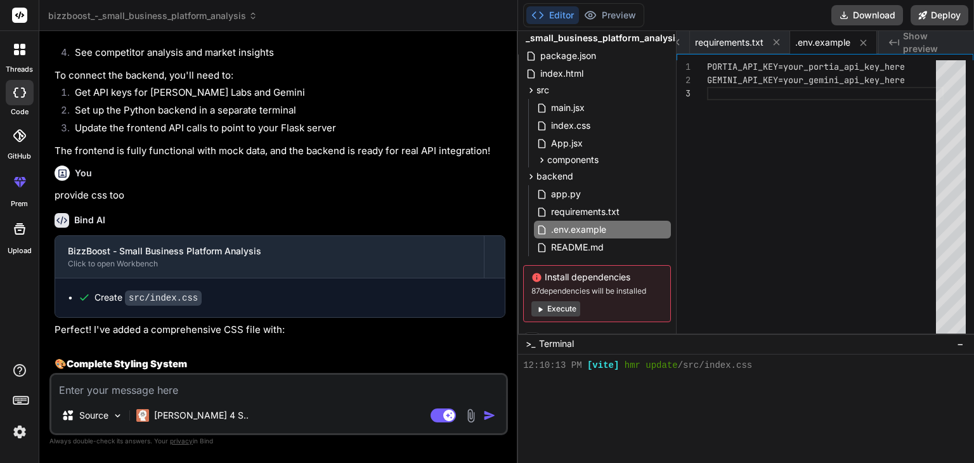
scroll to position [0, 0]
click at [848, 179] on div "PORTIA_API_KEY=your_portia_api_key_here GEMINI_API_KEY=your_gemini_api_key_here" at bounding box center [825, 199] width 237 height 279
click at [599, 199] on div "app.py" at bounding box center [602, 194] width 137 height 18
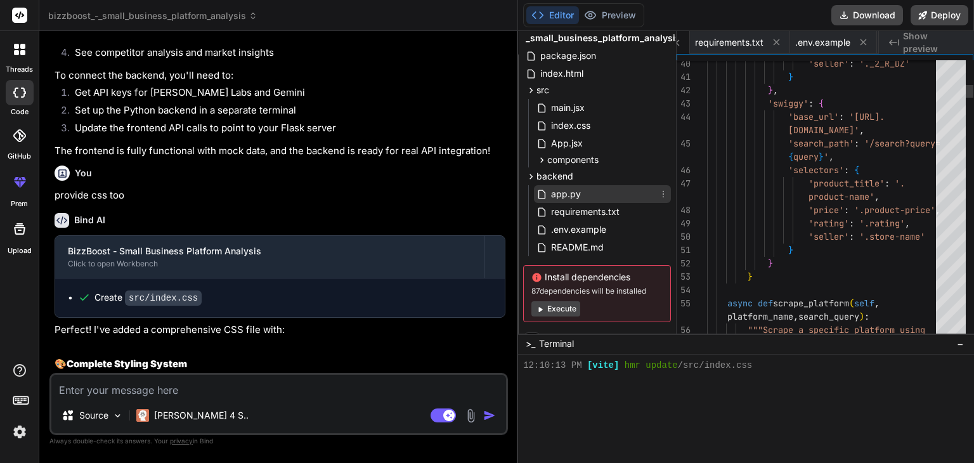
scroll to position [0, 508]
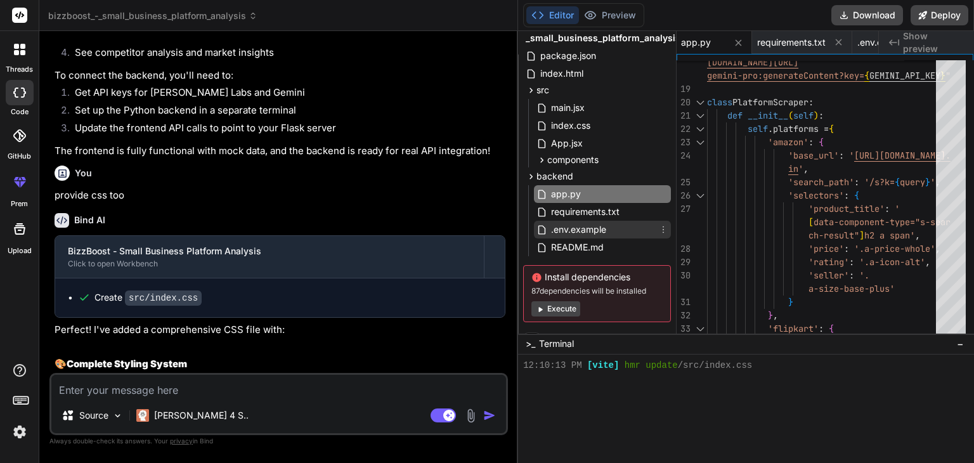
click at [610, 231] on div ".env.example" at bounding box center [602, 230] width 137 height 18
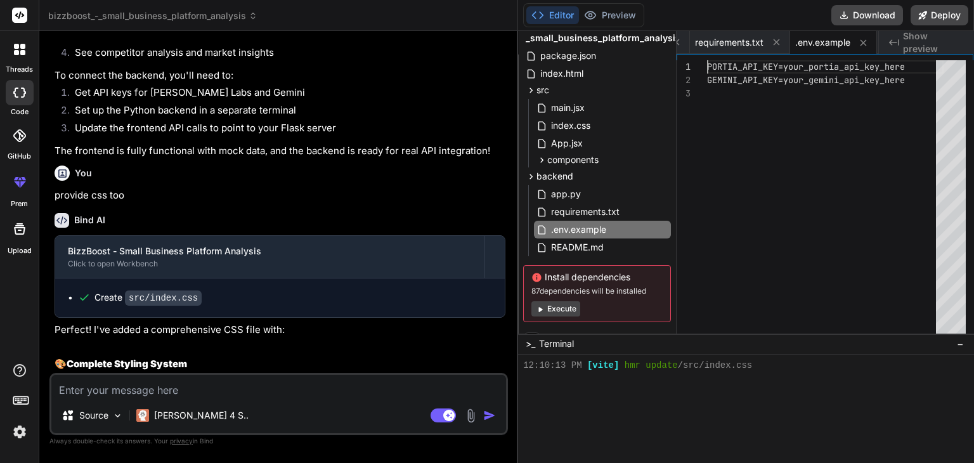
scroll to position [0, 0]
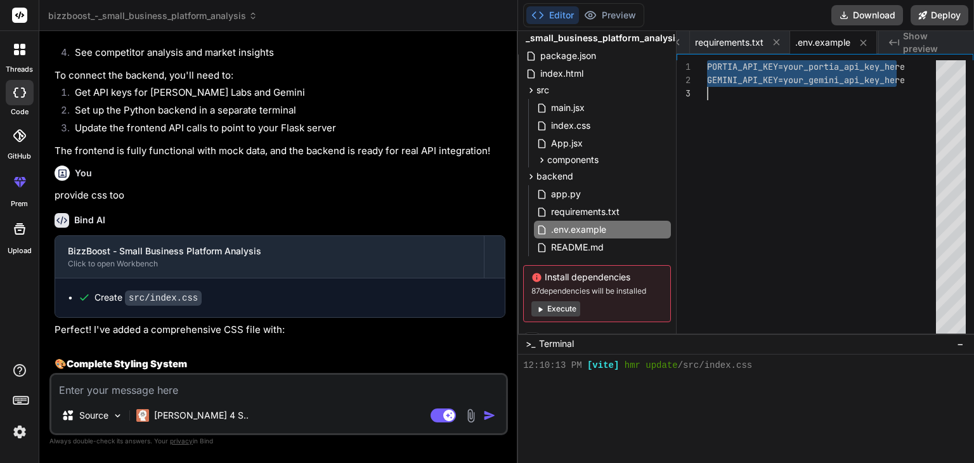
drag, startPoint x: 708, startPoint y: 65, endPoint x: 884, endPoint y: 102, distance: 180.3
click at [884, 102] on div "PORTIA_API_KEY=your_portia_api_key_here GEMINI_API_KEY=your_gemini_api_key_here" at bounding box center [825, 199] width 237 height 279
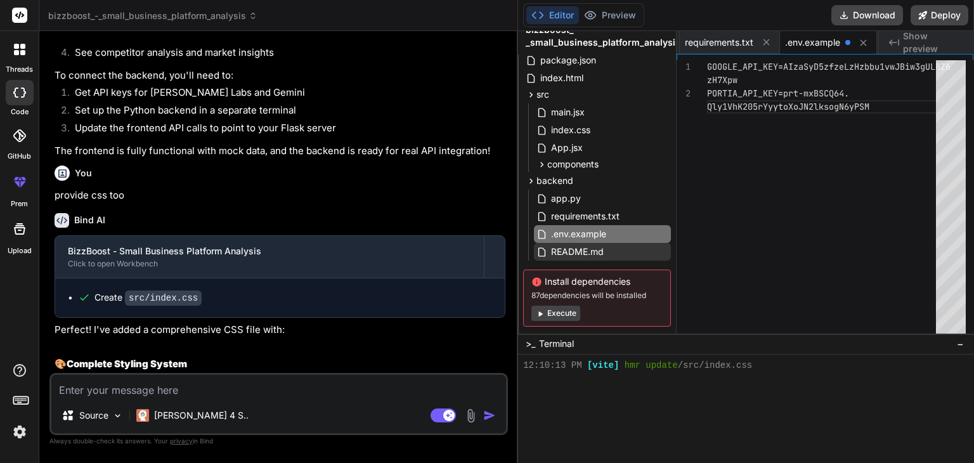
scroll to position [38, 0]
click at [563, 311] on button "Execute" at bounding box center [556, 313] width 49 height 15
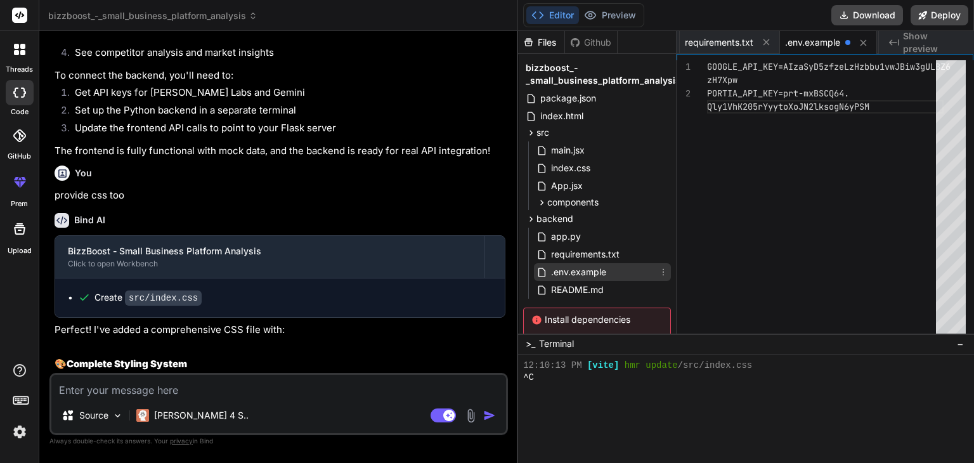
scroll to position [51, 0]
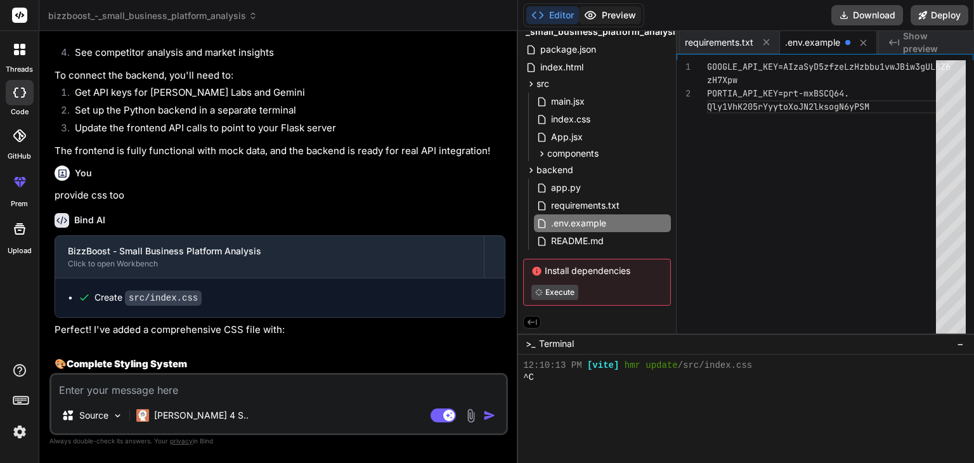
click at [627, 16] on button "Preview" at bounding box center [610, 15] width 62 height 18
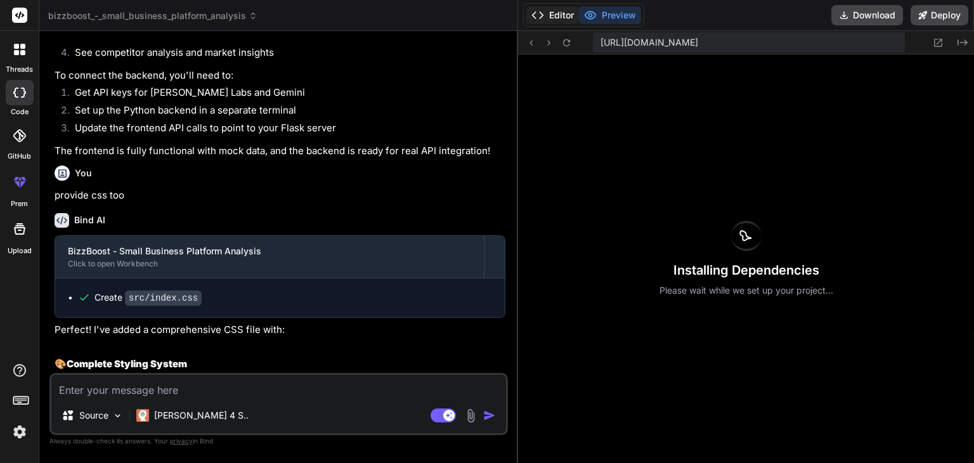
click at [554, 13] on button "Editor" at bounding box center [553, 15] width 53 height 18
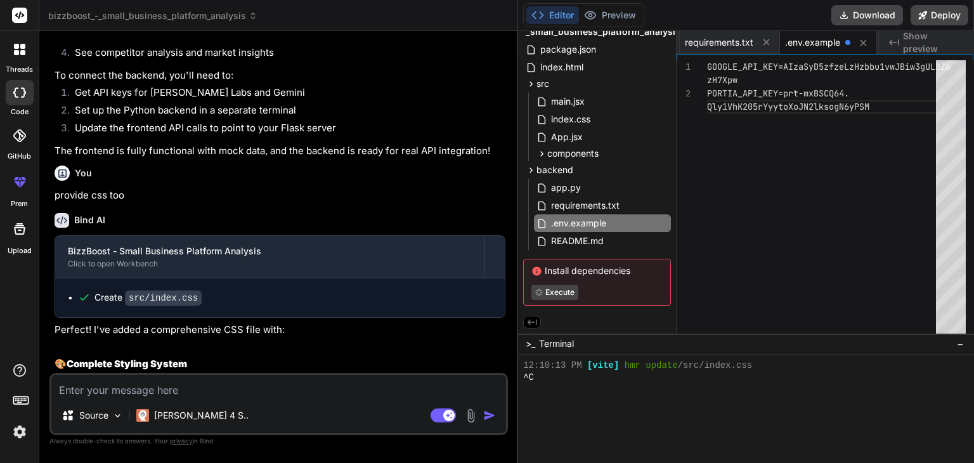
click at [294, 397] on textarea at bounding box center [278, 386] width 455 height 23
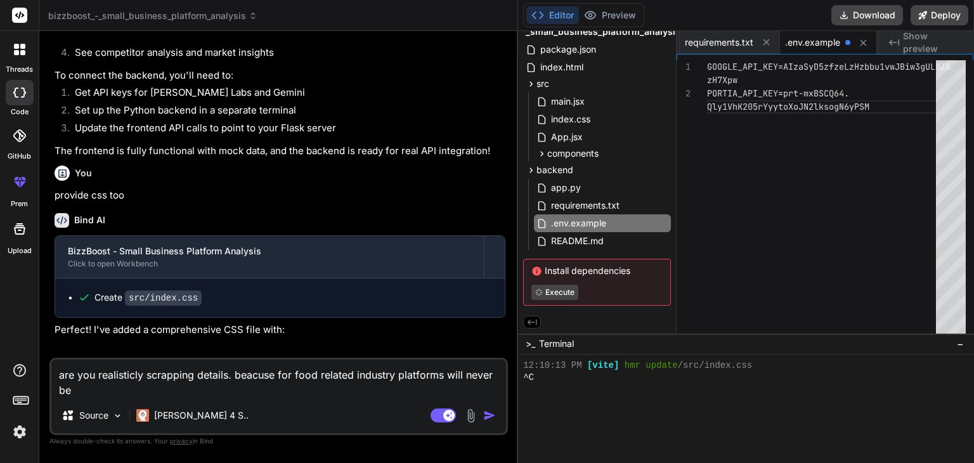
click at [356, 373] on textarea "are you realisticly scrapping details. beacuse for food related industry platfo…" at bounding box center [278, 379] width 455 height 38
click at [224, 399] on div "are you realisticly scrapping details. beacuse for food related biryani industr…" at bounding box center [278, 396] width 459 height 77
click at [128, 385] on textarea "are you realisticly scrapping details. beacuse for food related biryani industr…" at bounding box center [278, 379] width 455 height 38
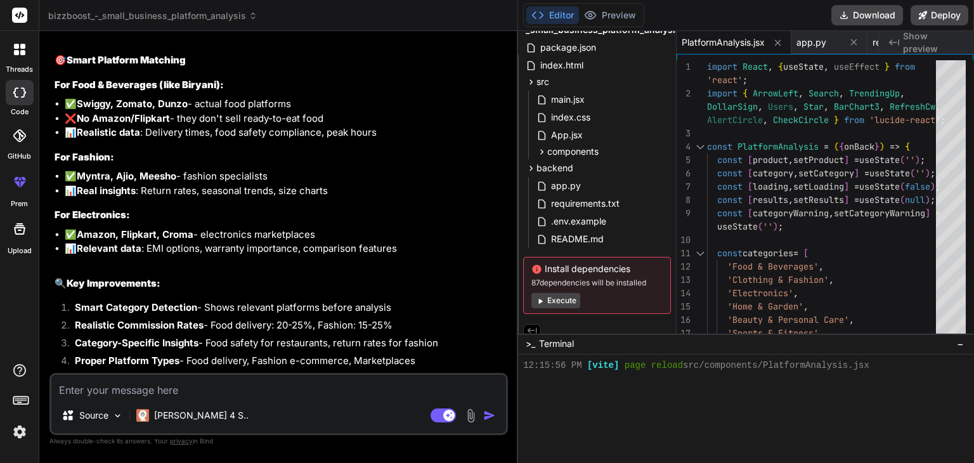
scroll to position [2691, 0]
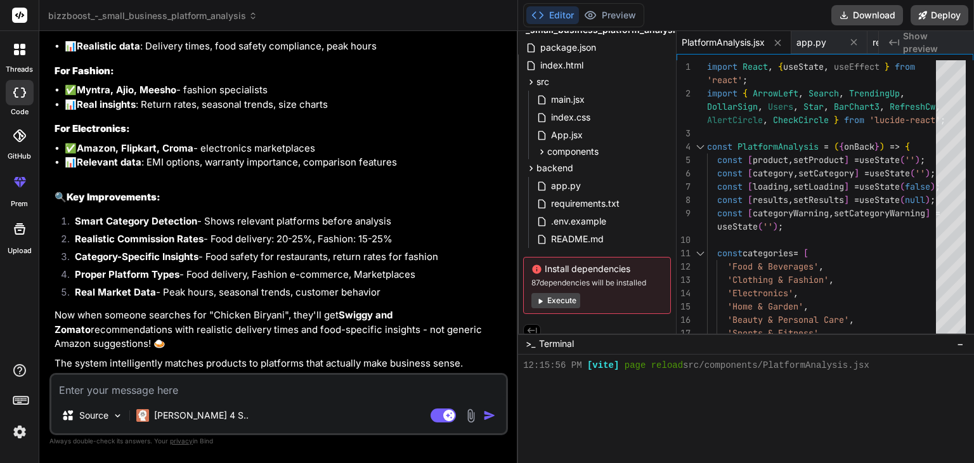
click at [16, 50] on icon at bounding box center [16, 52] width 5 height 5
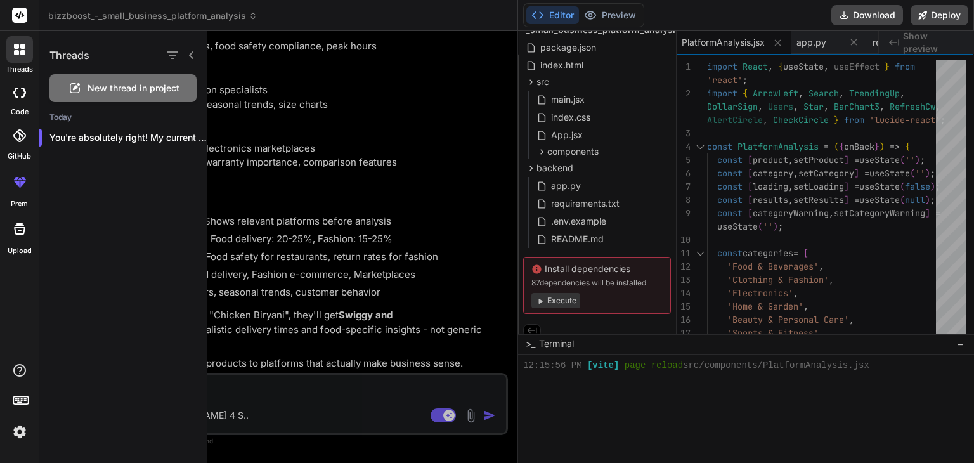
click at [72, 82] on icon at bounding box center [74, 88] width 15 height 15
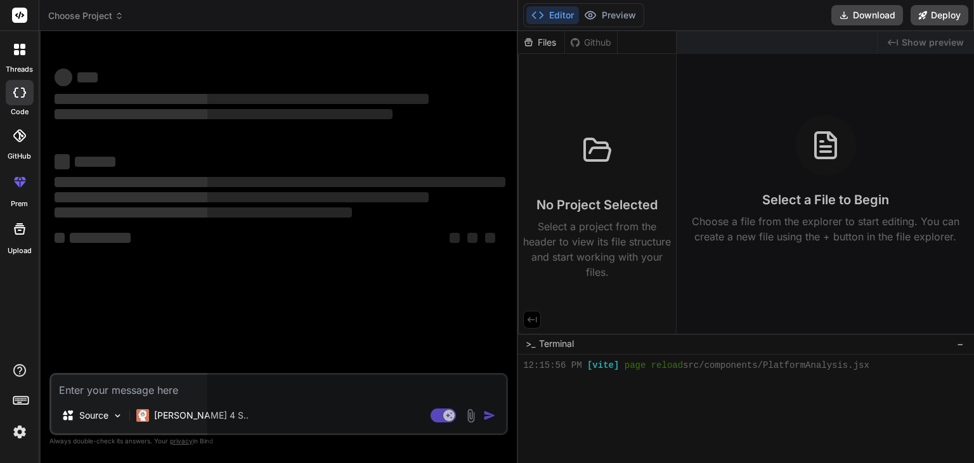
scroll to position [475, 0]
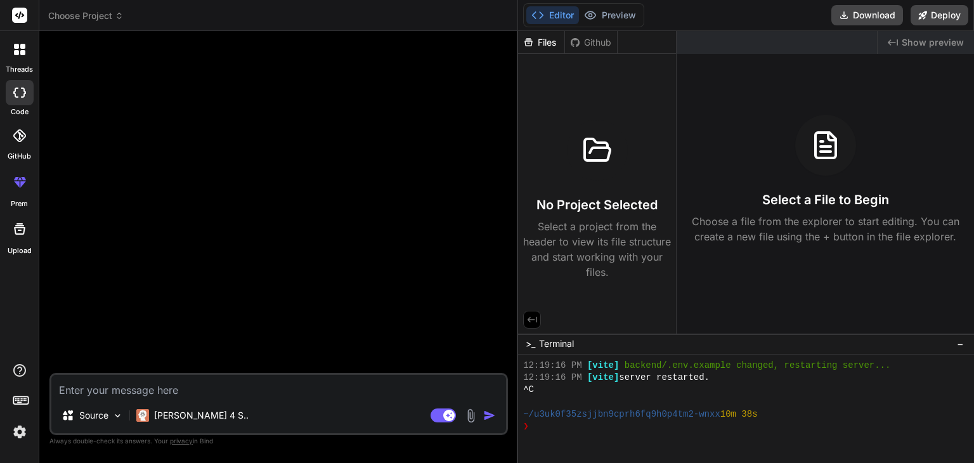
click at [243, 397] on textarea at bounding box center [278, 386] width 455 height 23
paste textarea "Lor ips DoloRsita, co AD elitseddoei temporinc. Utl etdo magna a enimadmin-veni…"
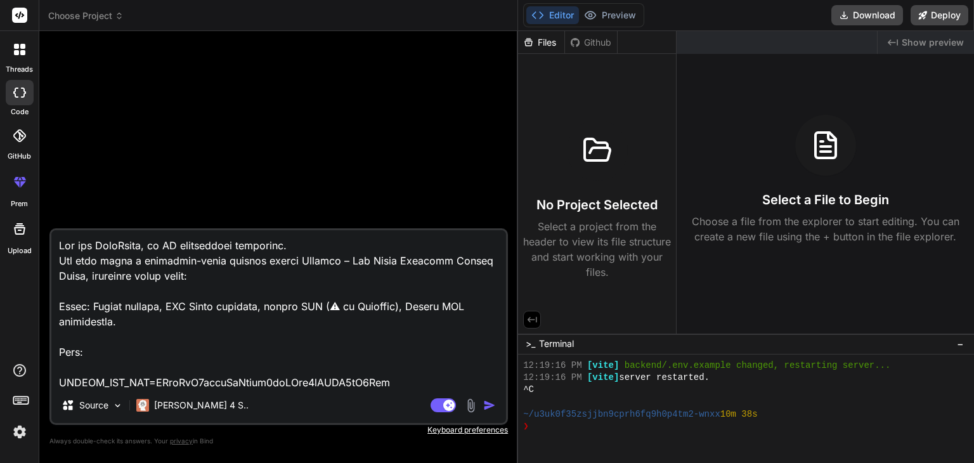
scroll to position [1950, 0]
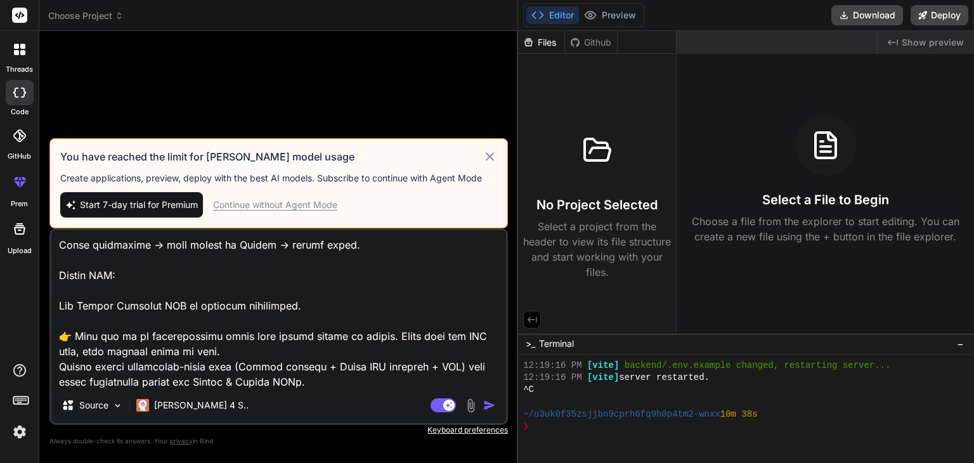
click at [491, 158] on icon at bounding box center [490, 156] width 9 height 9
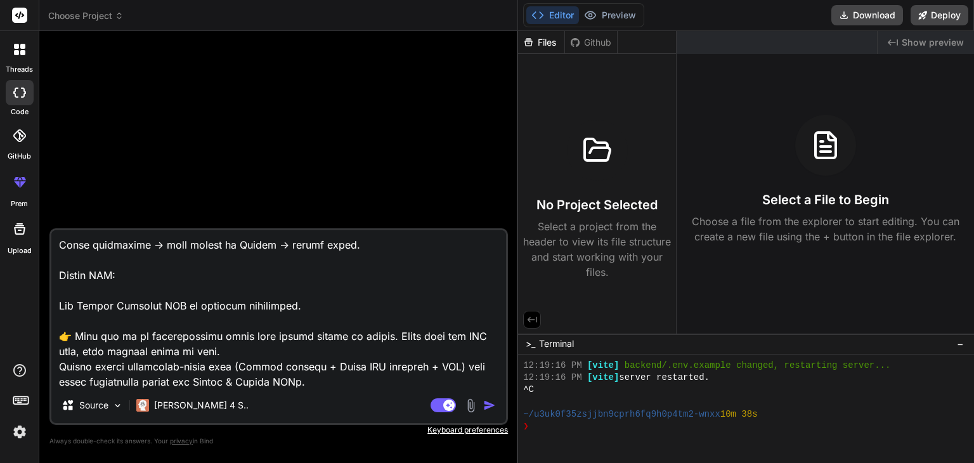
click at [19, 428] on img at bounding box center [20, 432] width 22 height 22
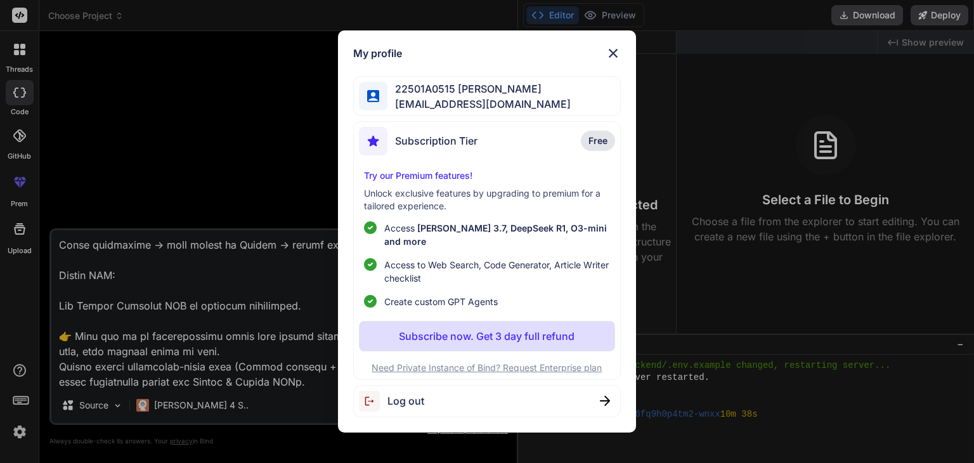
click at [483, 393] on div "Log out" at bounding box center [486, 401] width 267 height 32
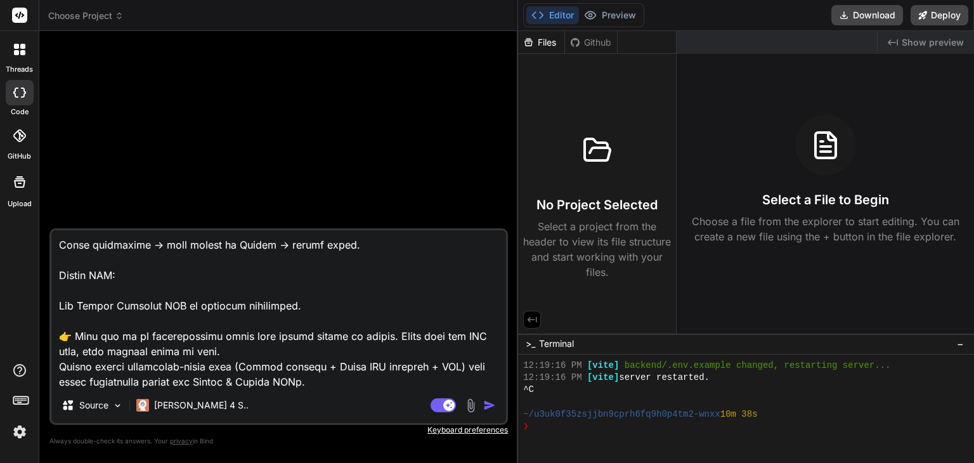
scroll to position [499, 0]
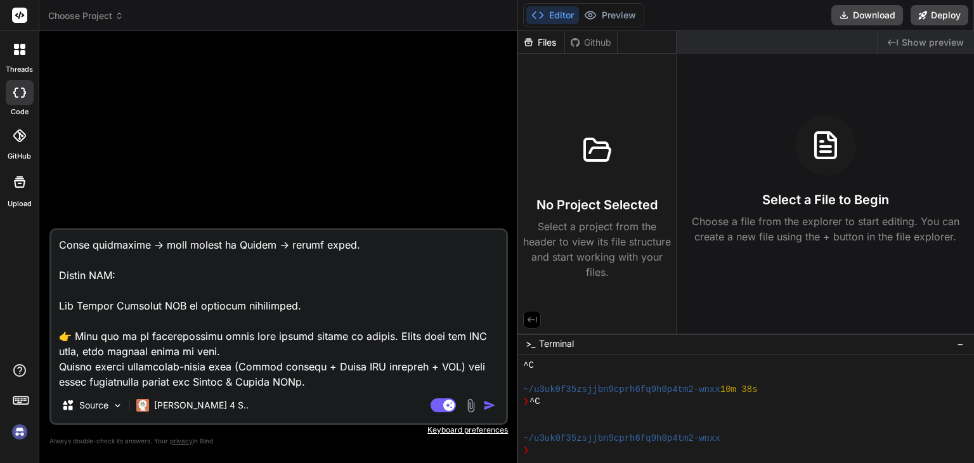
click at [20, 430] on img at bounding box center [20, 432] width 22 height 22
click at [489, 402] on img "button" at bounding box center [489, 405] width 13 height 13
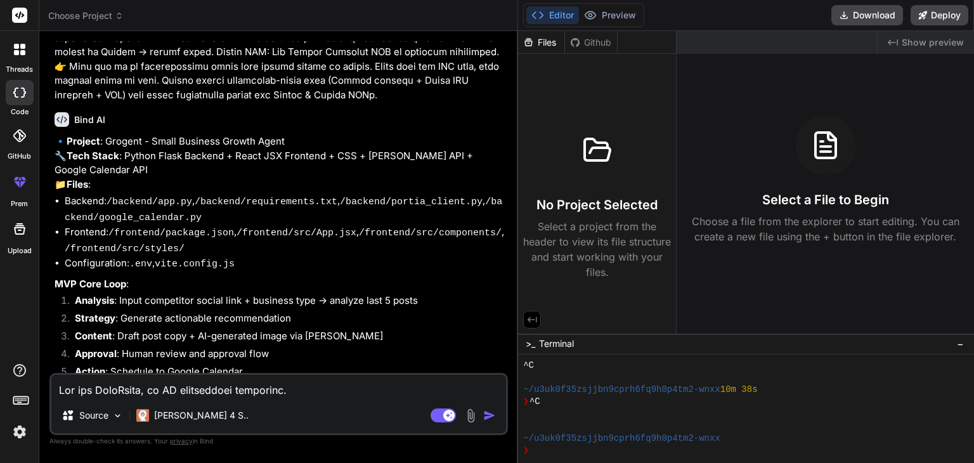
scroll to position [570, 0]
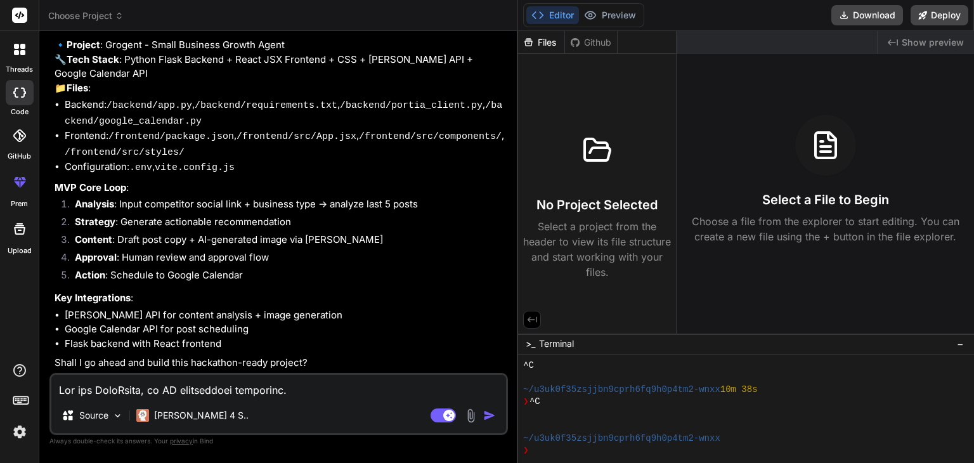
click at [344, 388] on textarea at bounding box center [278, 386] width 455 height 23
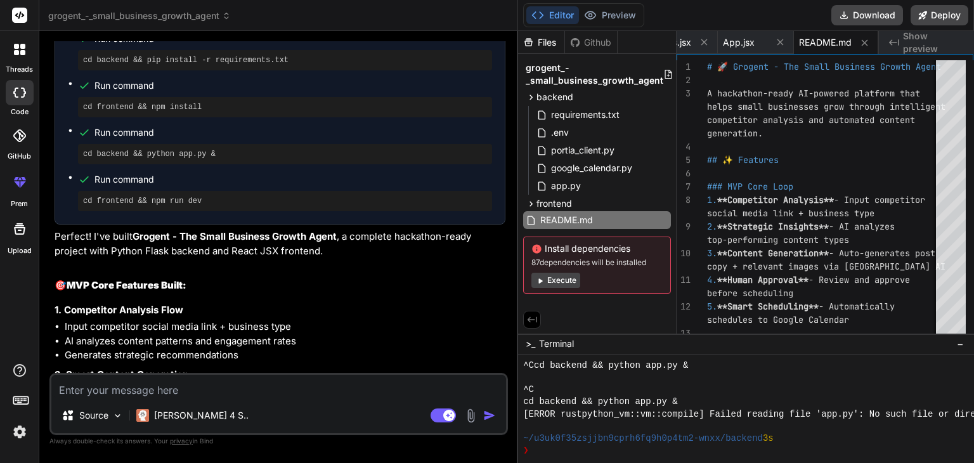
scroll to position [1355, 0]
click at [554, 202] on span "frontend" at bounding box center [555, 203] width 36 height 13
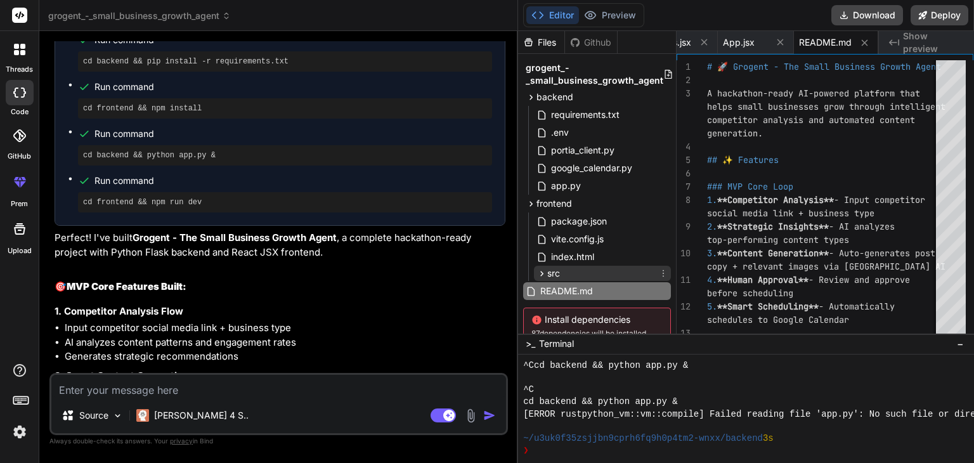
click at [548, 270] on span "src" at bounding box center [554, 273] width 13 height 13
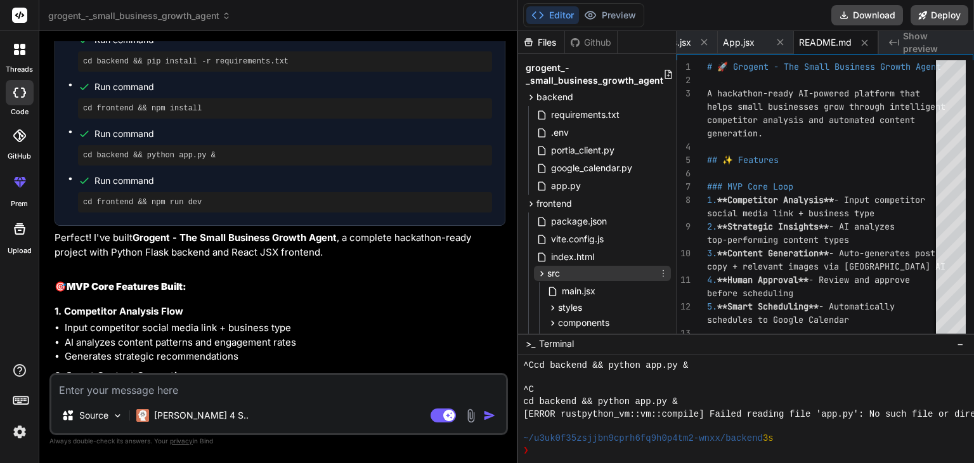
scroll to position [129, 0]
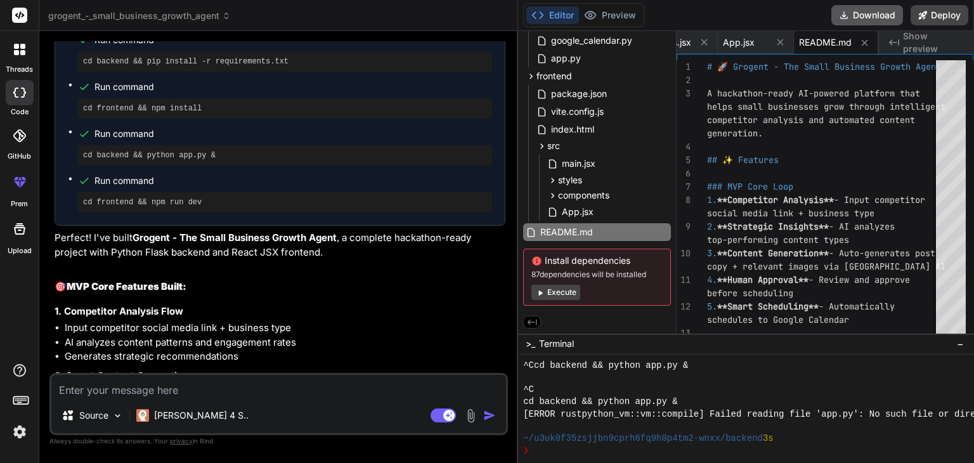
click at [853, 13] on button "Download" at bounding box center [868, 15] width 72 height 20
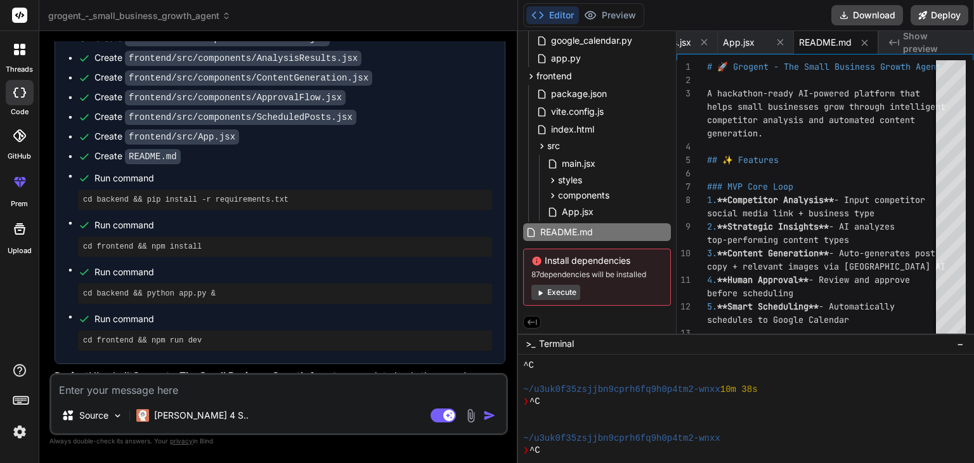
scroll to position [1216, 0]
drag, startPoint x: 82, startPoint y: 221, endPoint x: 270, endPoint y: 221, distance: 187.2
click at [270, 206] on pre "cd backend && pip install -r requirements.txt" at bounding box center [285, 201] width 404 height 10
copy pre "cd backend && pip install -r requirements.txt"
click at [270, 206] on pre "cd backend && pip install -r requirements.txt" at bounding box center [285, 201] width 404 height 10
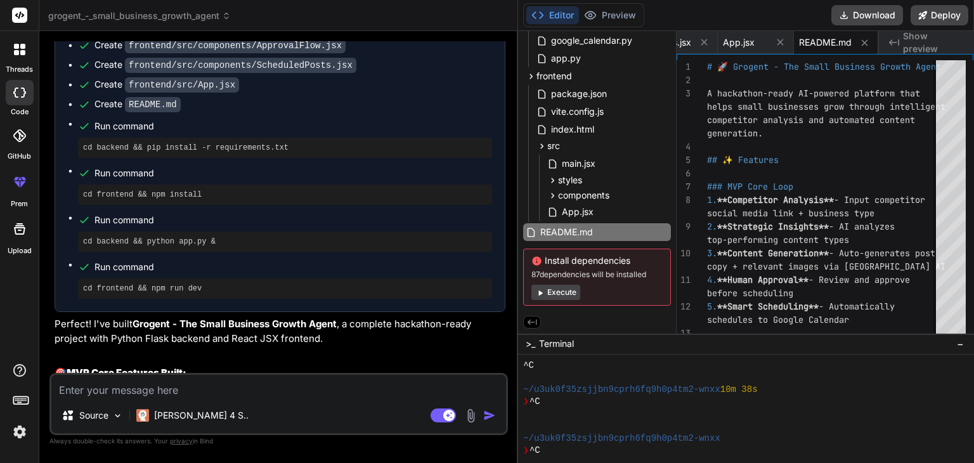
scroll to position [1269, 0]
click at [256, 386] on textarea at bounding box center [278, 386] width 455 height 23
click at [584, 179] on div "styles" at bounding box center [608, 180] width 126 height 15
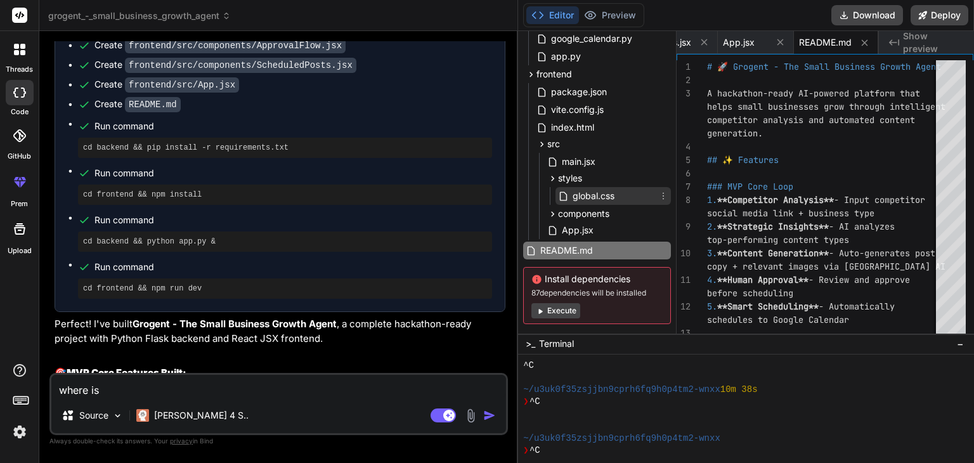
click at [586, 196] on span "global.css" at bounding box center [594, 195] width 44 height 15
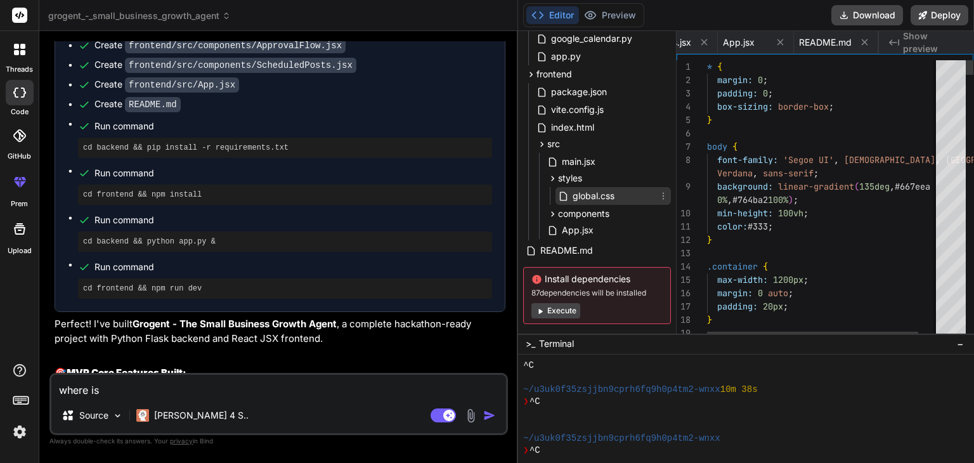
scroll to position [0, 787]
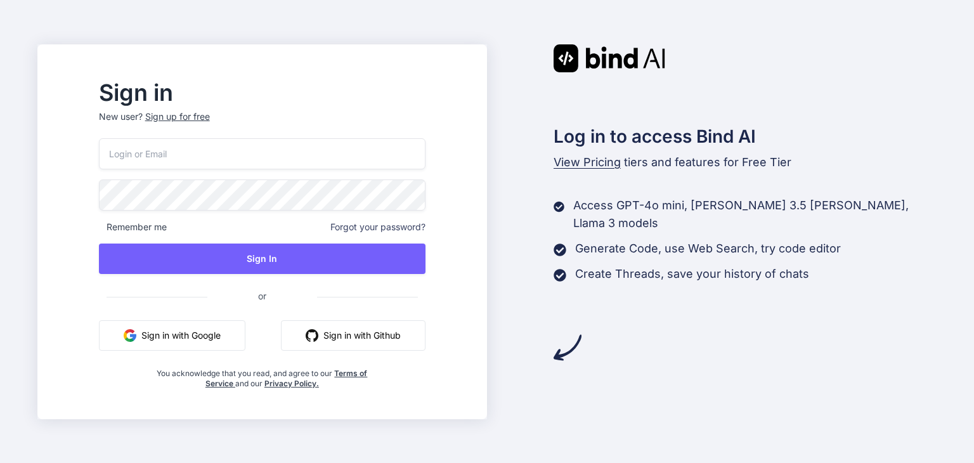
click at [231, 343] on button "Sign in with Google" at bounding box center [172, 335] width 147 height 30
click at [136, 329] on img "button" at bounding box center [130, 335] width 13 height 13
